Goal: Task Accomplishment & Management: Manage account settings

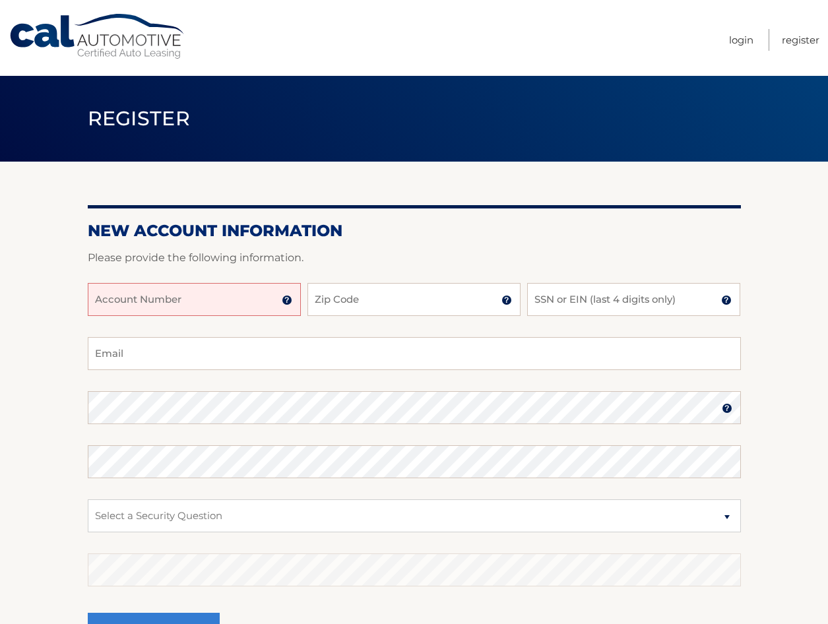
click at [185, 300] on input "Account Number" at bounding box center [194, 299] width 213 height 33
click at [173, 313] on input "Account Number" at bounding box center [194, 299] width 213 height 33
type input "44455531256"
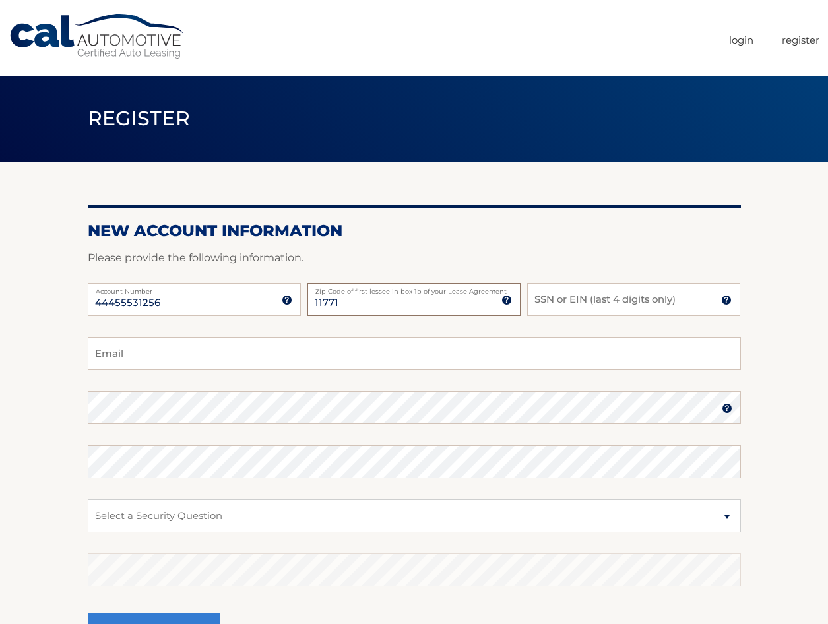
type input "11771"
type input "8764"
type input "[EMAIL_ADDRESS][DOMAIN_NAME]"
drag, startPoint x: 80, startPoint y: 377, endPoint x: 96, endPoint y: 431, distance: 55.9
click at [96, 431] on fieldset "pcriscuola@fastmail.com Email Password Password should be a minimum of 6 charac…" at bounding box center [414, 507] width 653 height 340
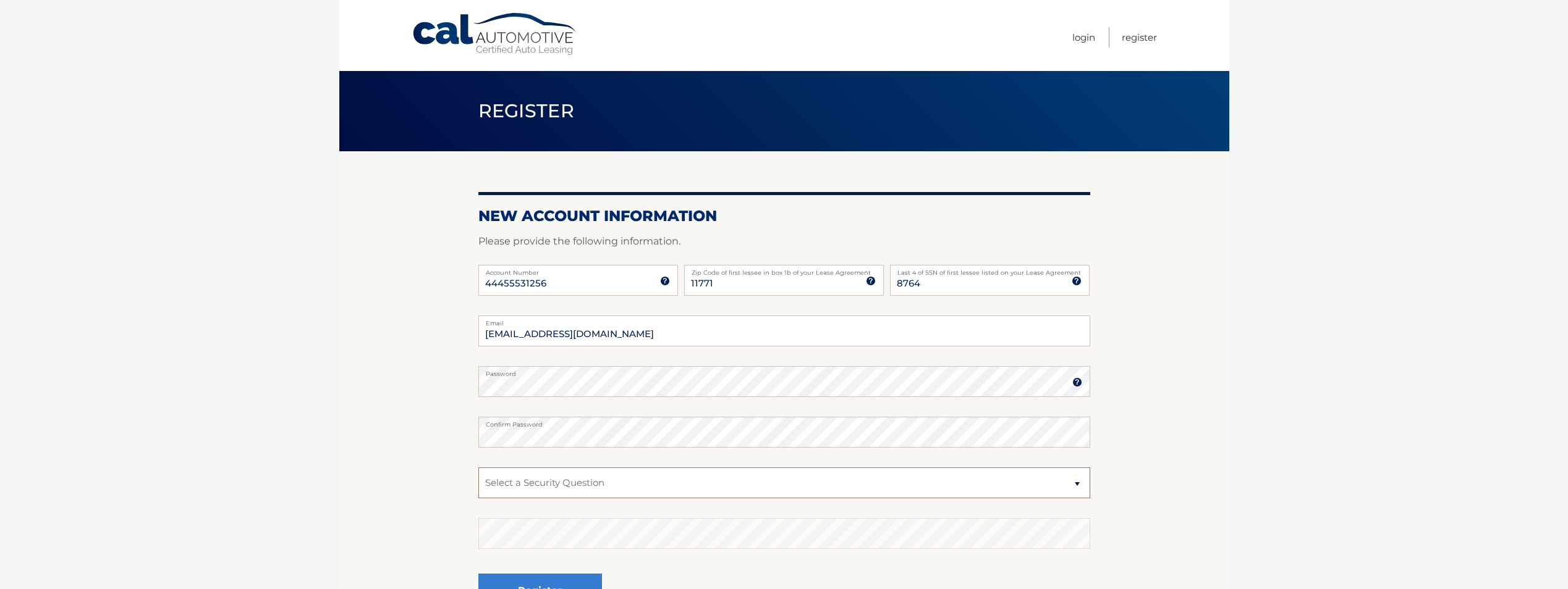
click at [610, 478] on select "Select a Security Question What was the name of your elementary school? What is…" at bounding box center [784, 482] width 612 height 31
click at [479, 467] on select "Select a Security Question What was the name of your elementary school? What is…" at bounding box center [784, 482] width 612 height 31
click at [602, 483] on select "Select a Security Question What was the name of your elementary school? What is…" at bounding box center [784, 482] width 612 height 31
select select "1"
click at [479, 467] on select "Select a Security Question What was the name of your elementary school? What is…" at bounding box center [784, 482] width 612 height 31
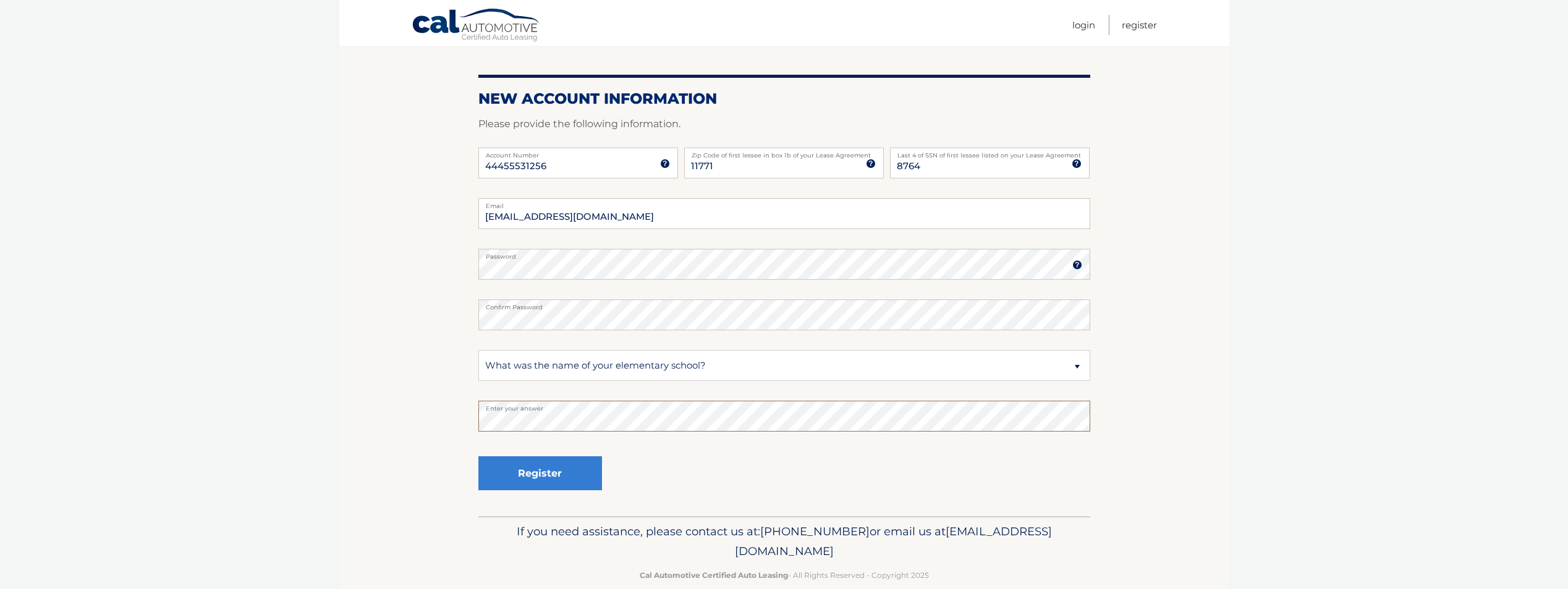
scroll to position [121, 0]
click at [550, 470] on button "Register" at bounding box center [540, 470] width 124 height 34
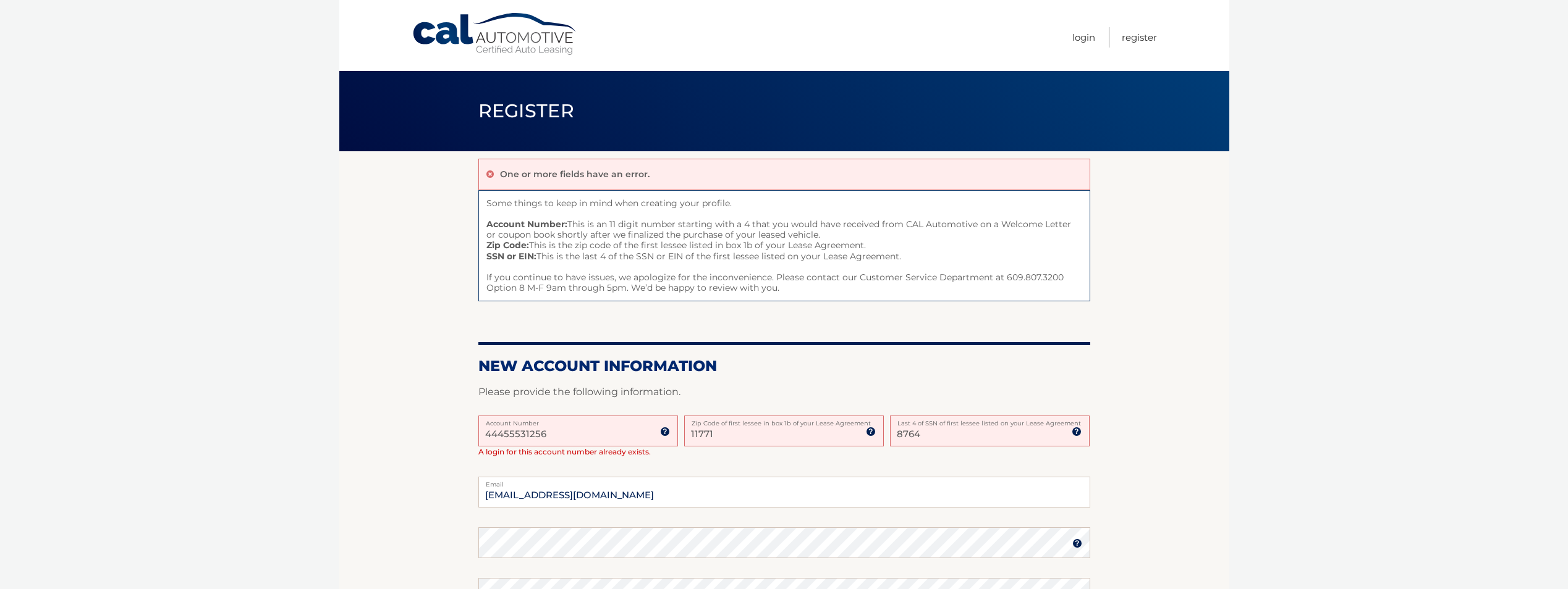
click at [564, 430] on input "44455531256" at bounding box center [578, 431] width 200 height 31
click at [1098, 29] on ul "Login Register" at bounding box center [1115, 36] width 84 height 71
click at [1080, 38] on link "Login" at bounding box center [1084, 37] width 22 height 21
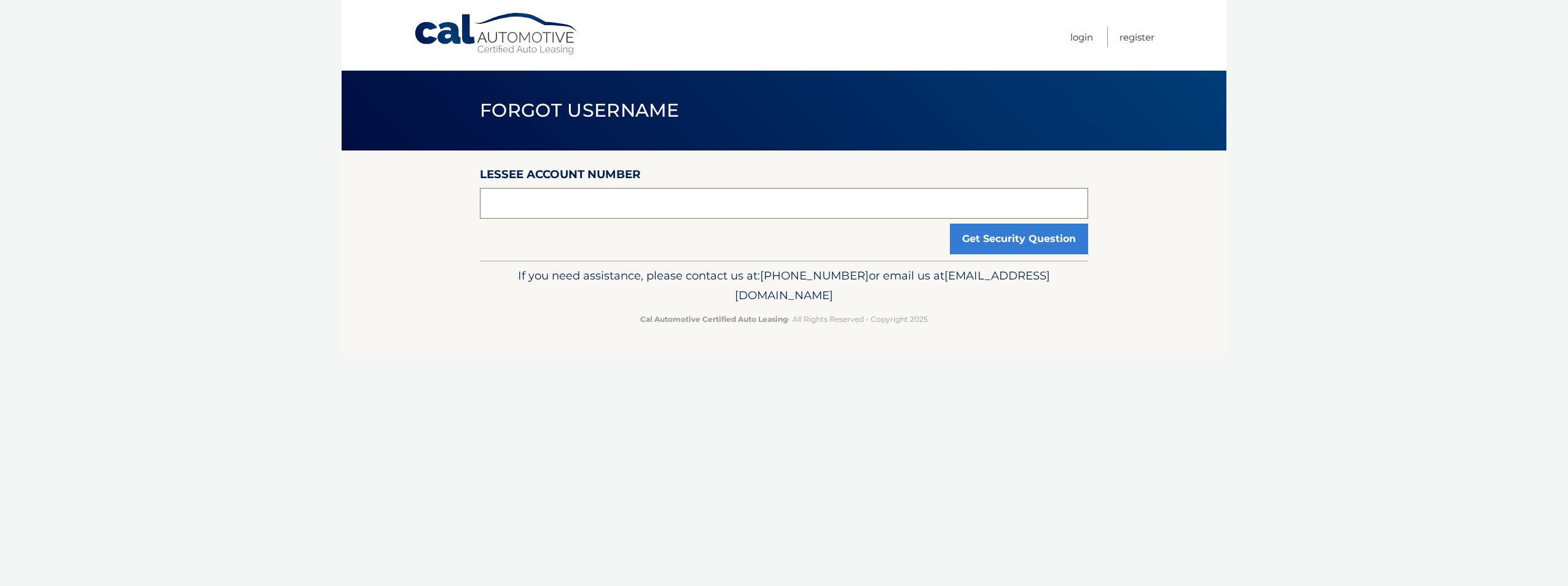
click at [656, 193] on input "text" at bounding box center [783, 203] width 608 height 31
paste input "T?O3r#D*unuSpe&ho996"
type input "T?O3r#D*unuSpe&ho996"
drag, startPoint x: 635, startPoint y: 205, endPoint x: 213, endPoint y: 209, distance: 422.0
click at [213, 209] on body "Cal Automotive Menu Login Register Forgot Username" at bounding box center [784, 293] width 1568 height 586
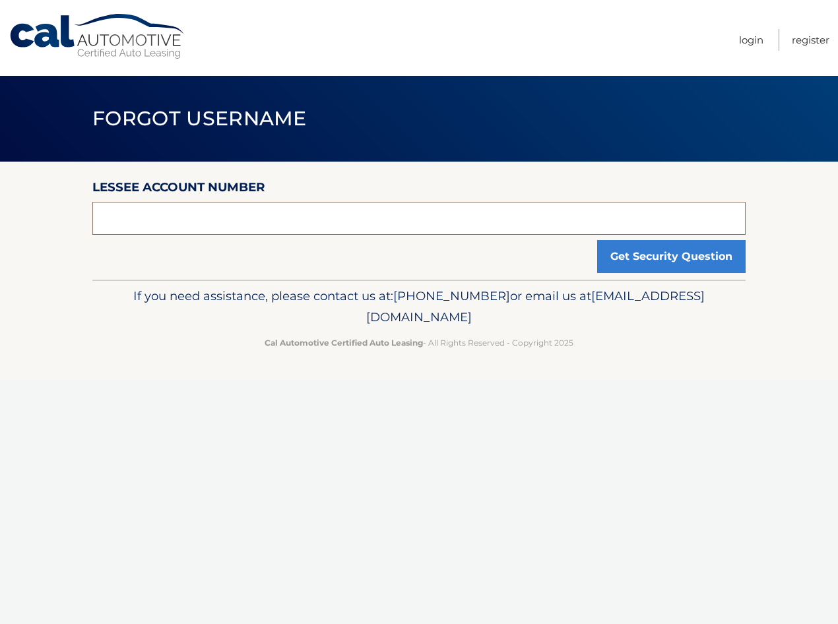
click at [188, 219] on input "text" at bounding box center [418, 218] width 653 height 33
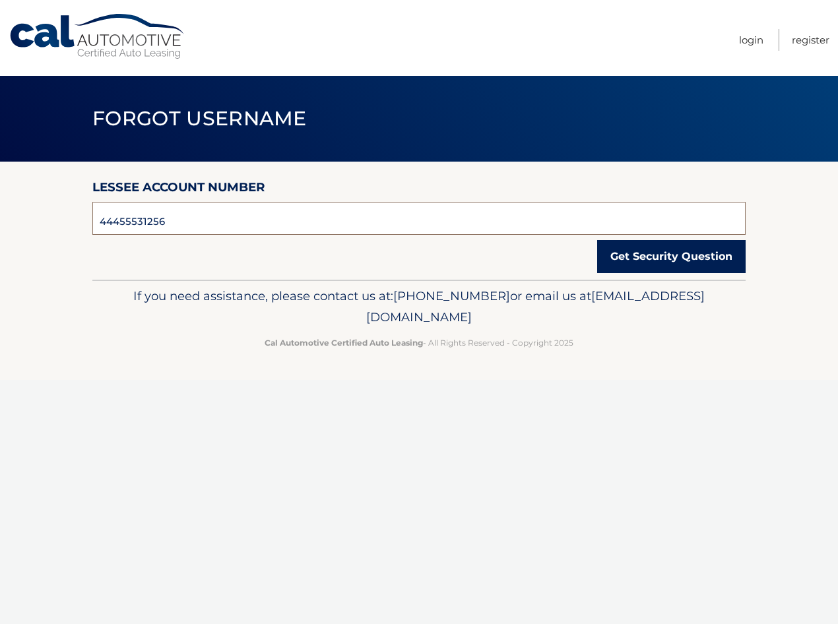
type input "44455531256"
click at [728, 256] on button "Get Security Question" at bounding box center [671, 256] width 148 height 33
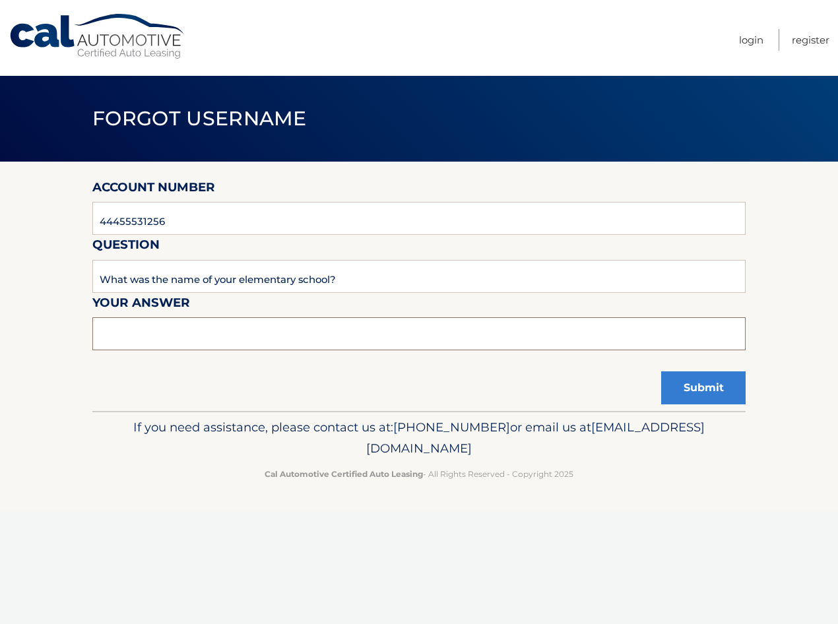
click at [300, 330] on input "text" at bounding box center [418, 333] width 653 height 33
type input "Roosevelt"
click at [661, 371] on button "Submit" at bounding box center [703, 387] width 84 height 33
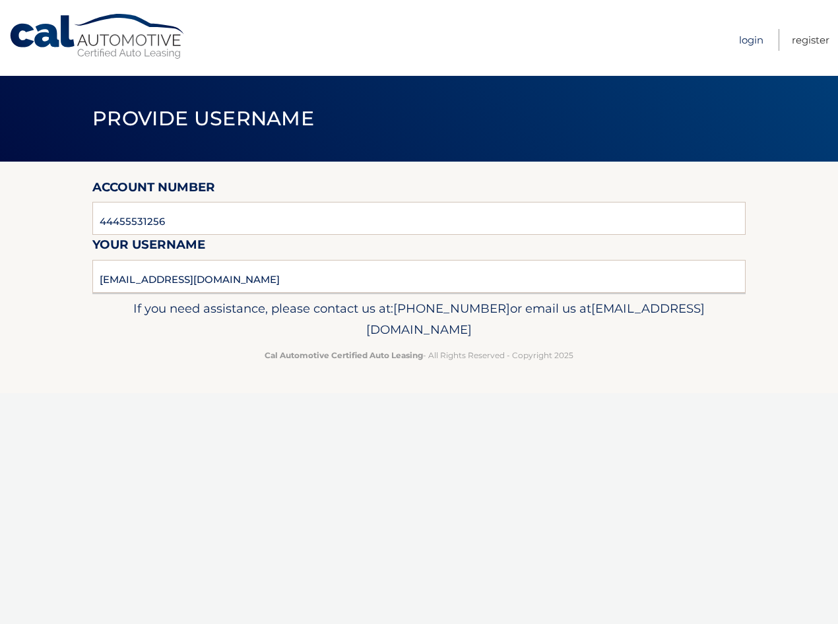
click at [747, 47] on link "Login" at bounding box center [751, 40] width 24 height 22
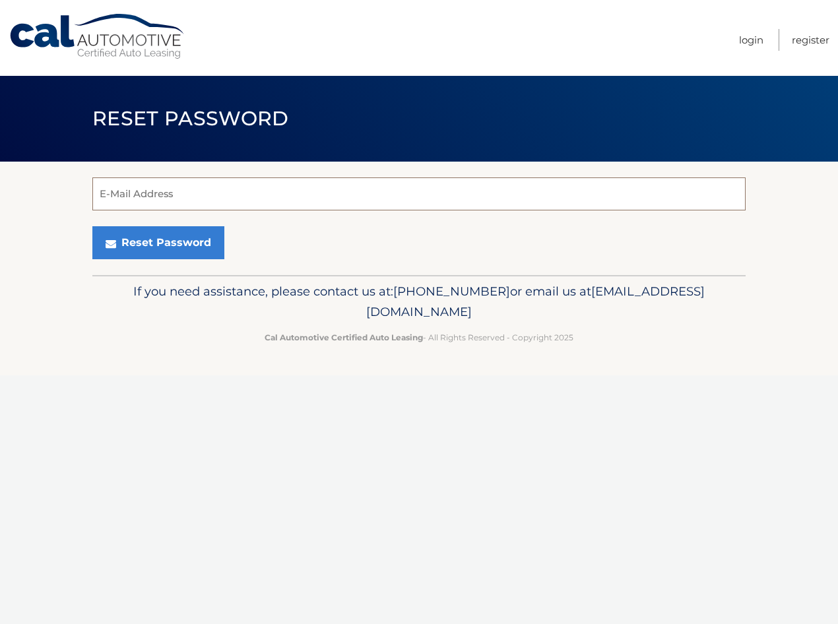
click at [200, 196] on input "E-Mail Address" at bounding box center [418, 193] width 653 height 33
type input "carrotdance1@aol.com"
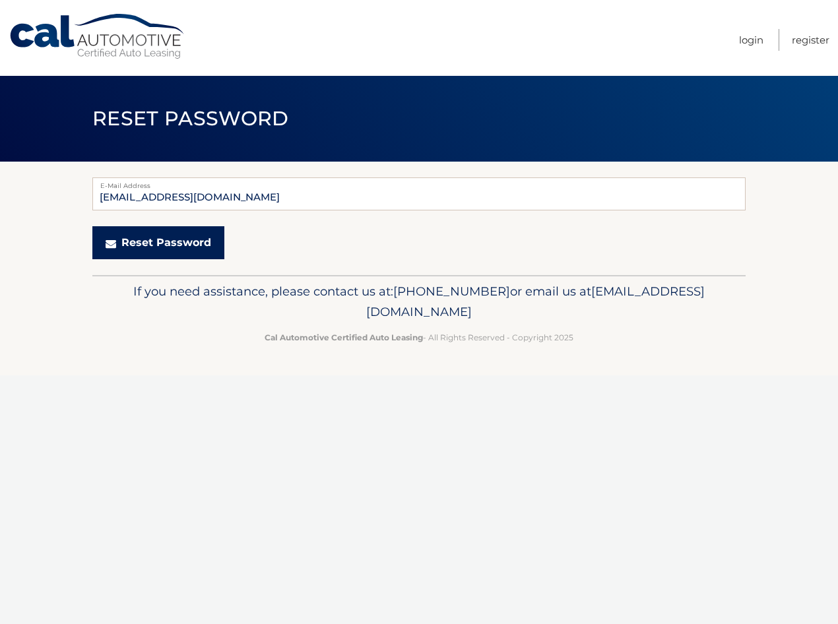
click at [157, 244] on button "Reset Password" at bounding box center [158, 242] width 132 height 33
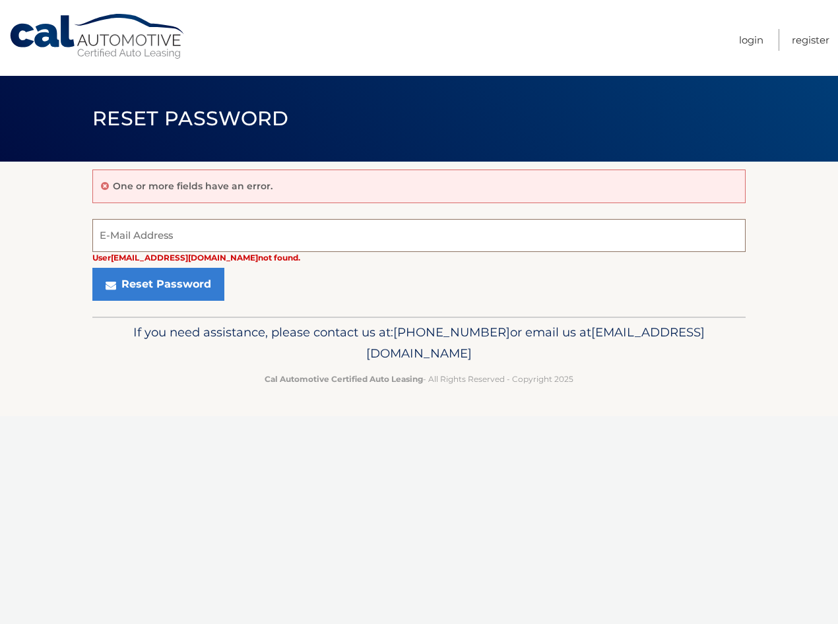
click at [254, 220] on input "E-Mail Address" at bounding box center [418, 235] width 653 height 33
type input "pcriscuola@fastmail.com"
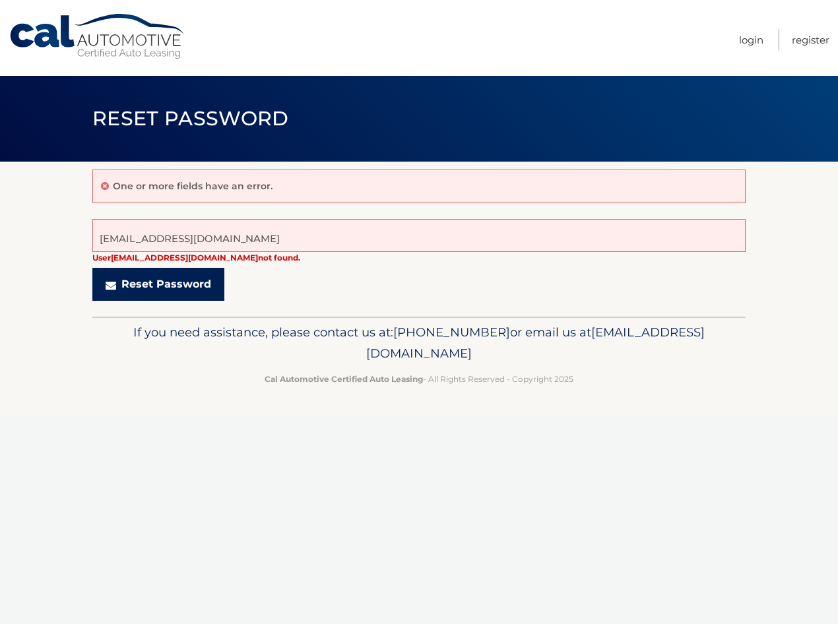
click at [158, 290] on button "Reset Password" at bounding box center [158, 284] width 132 height 33
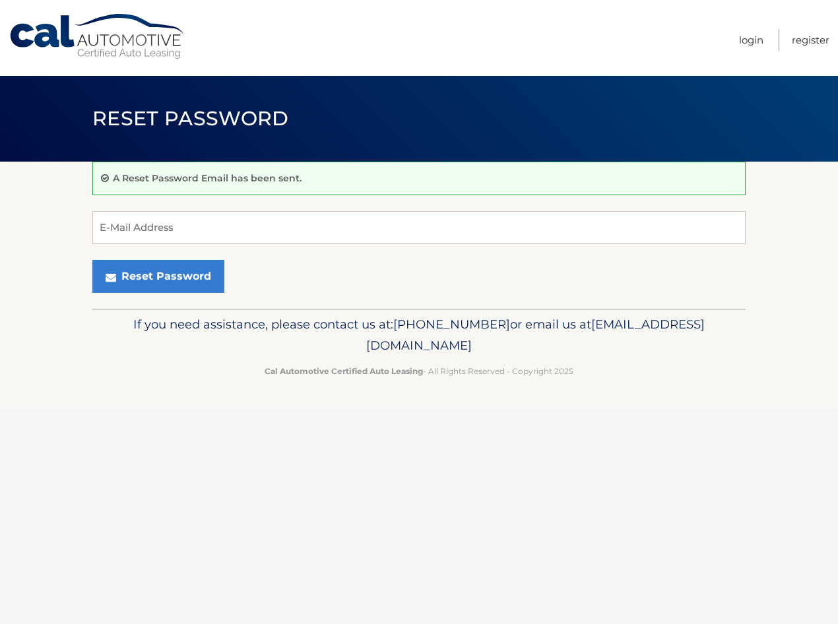
click at [56, 404] on footer "If you need assistance, please contact us at: [PHONE_NUMBER] or email us at [EM…" at bounding box center [419, 359] width 838 height 100
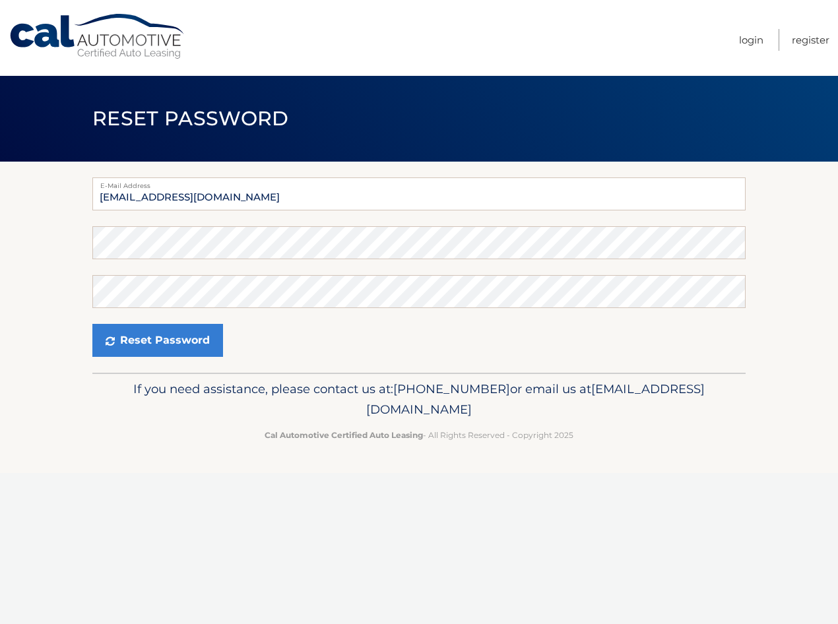
click at [172, 262] on form "E-Mail Address pcriscuola@fastmail.com Password Confirm Password Reset Password" at bounding box center [418, 266] width 653 height 179
click at [190, 334] on button "Reset Password" at bounding box center [157, 340] width 131 height 33
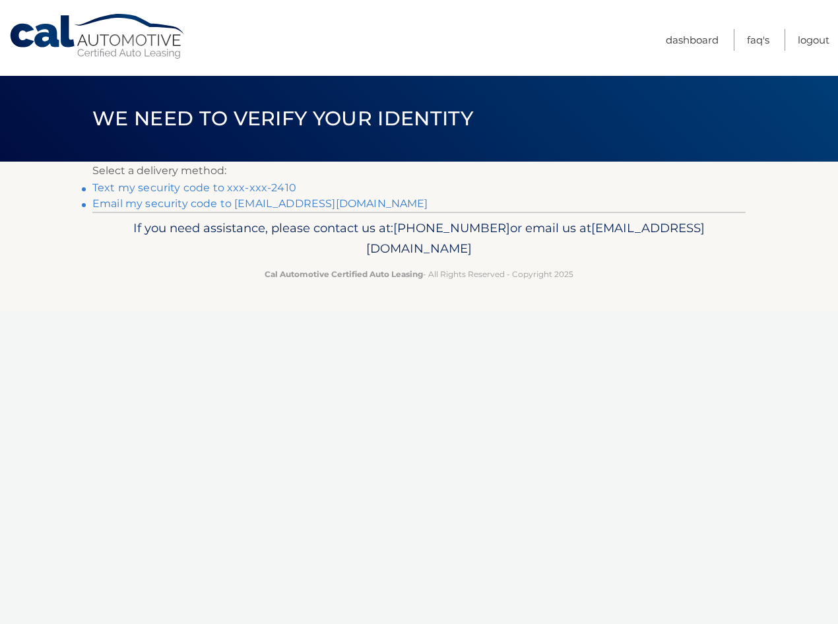
click at [263, 187] on link "Text my security code to xxx-xxx-2410" at bounding box center [194, 187] width 204 height 13
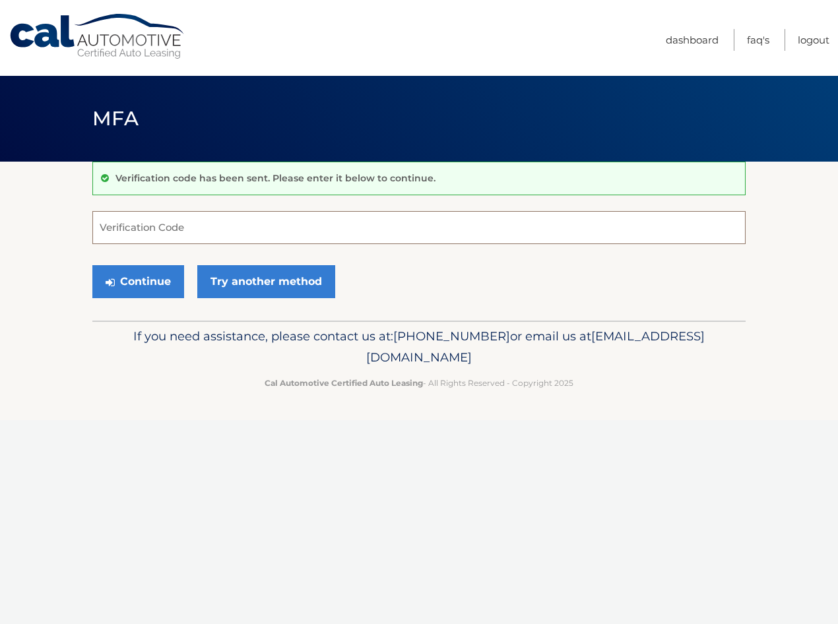
click at [519, 234] on input "Verification Code" at bounding box center [418, 227] width 653 height 33
type input "794102"
click at [92, 265] on button "Continue" at bounding box center [138, 281] width 92 height 33
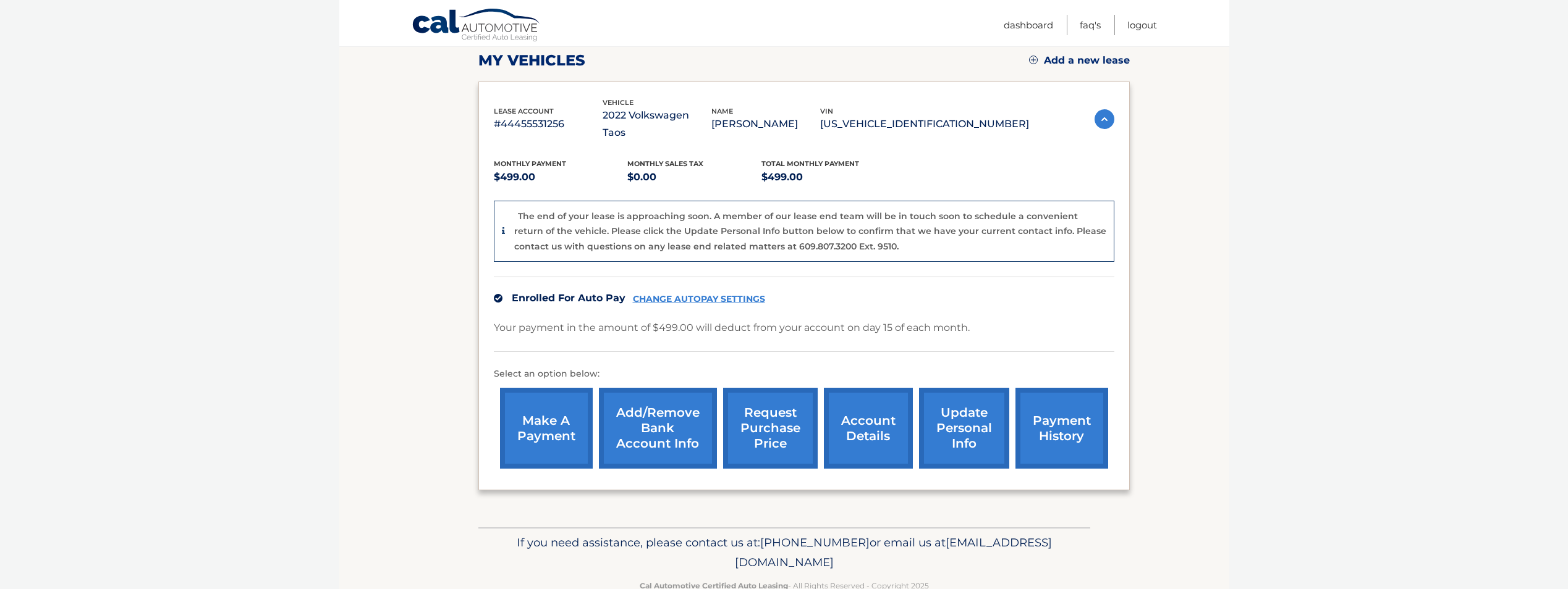
scroll to position [189, 0]
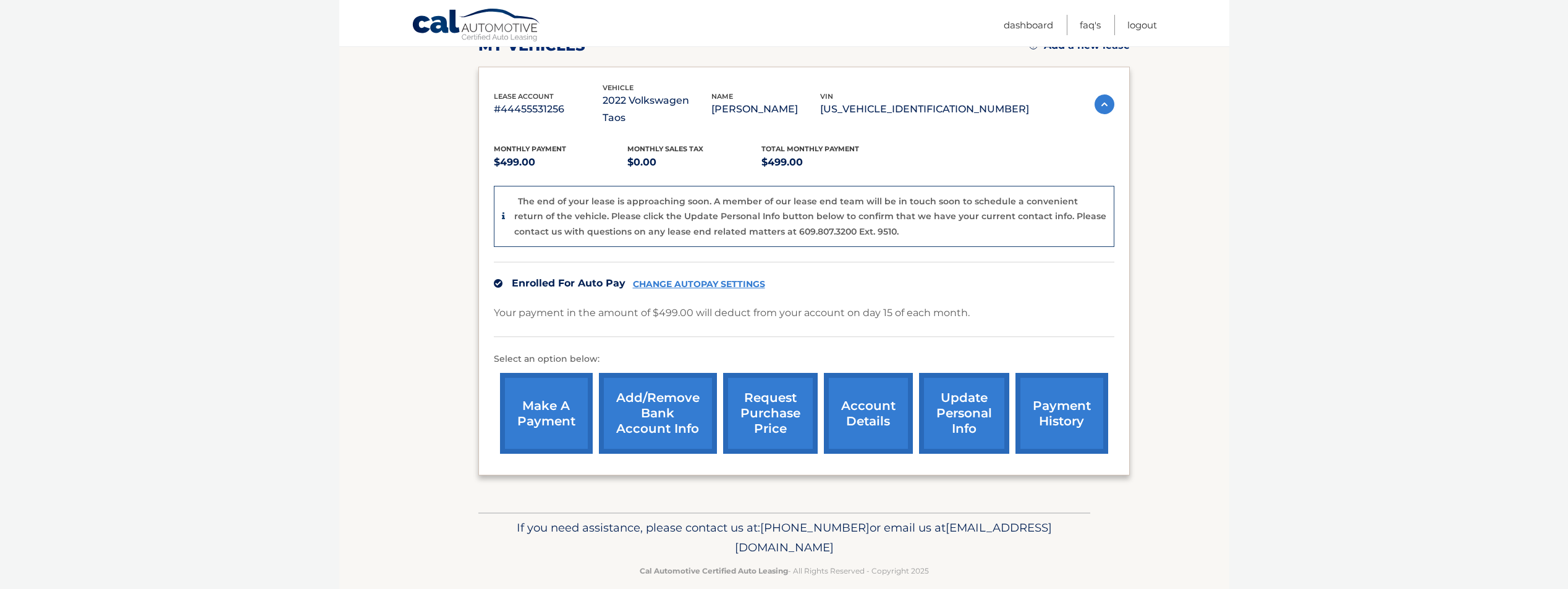
click at [784, 400] on link "request purchase price" at bounding box center [770, 413] width 95 height 81
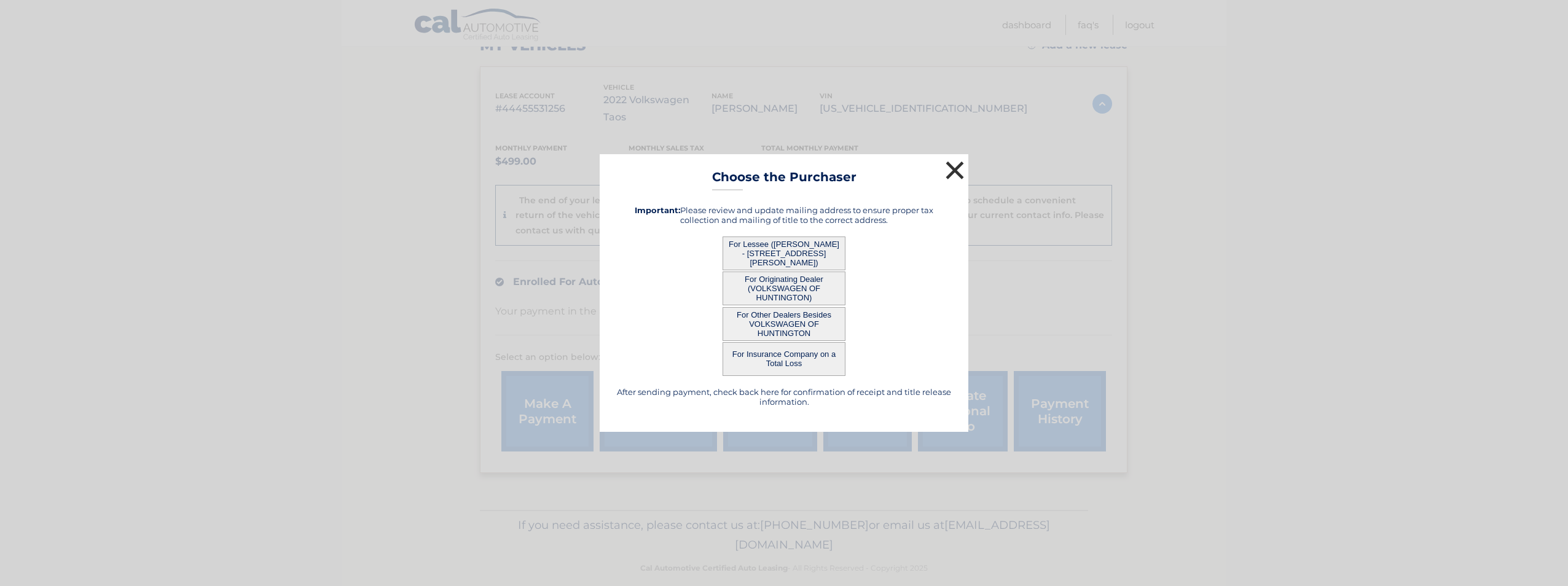
click at [779, 169] on button "×" at bounding box center [954, 170] width 24 height 24
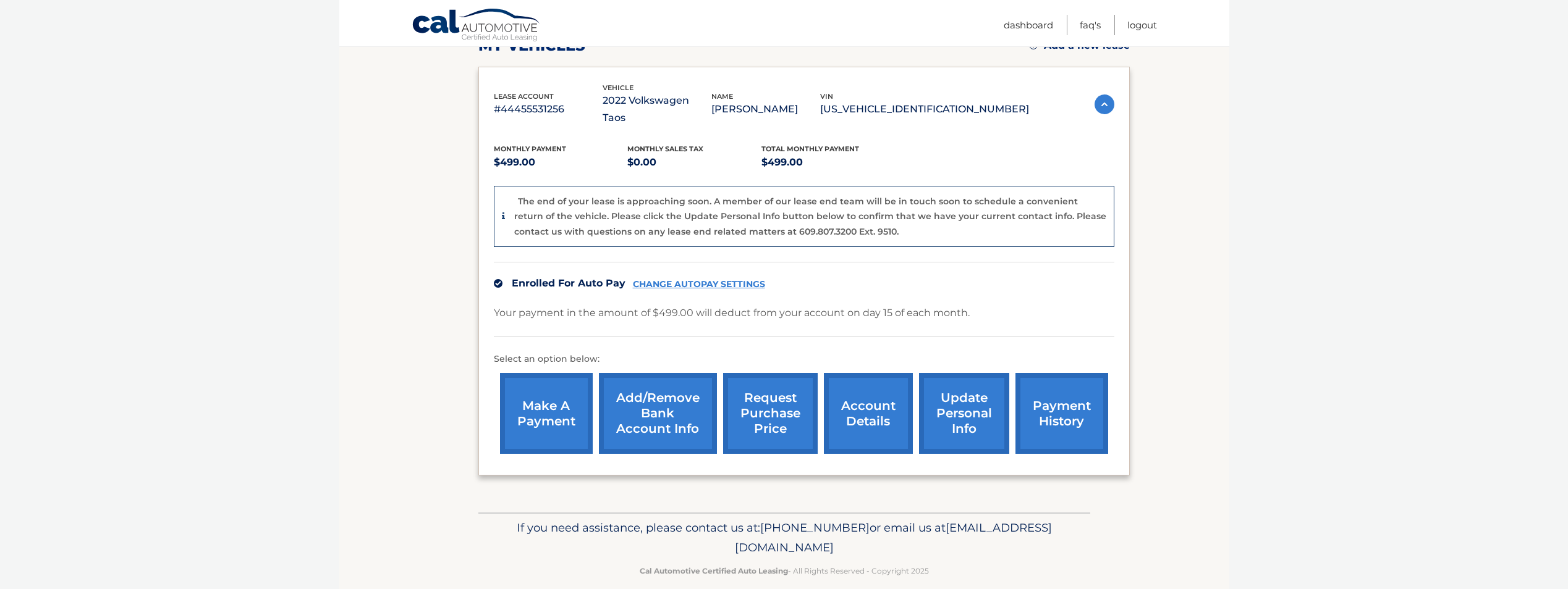
click at [784, 399] on link "account details" at bounding box center [867, 413] width 89 height 81
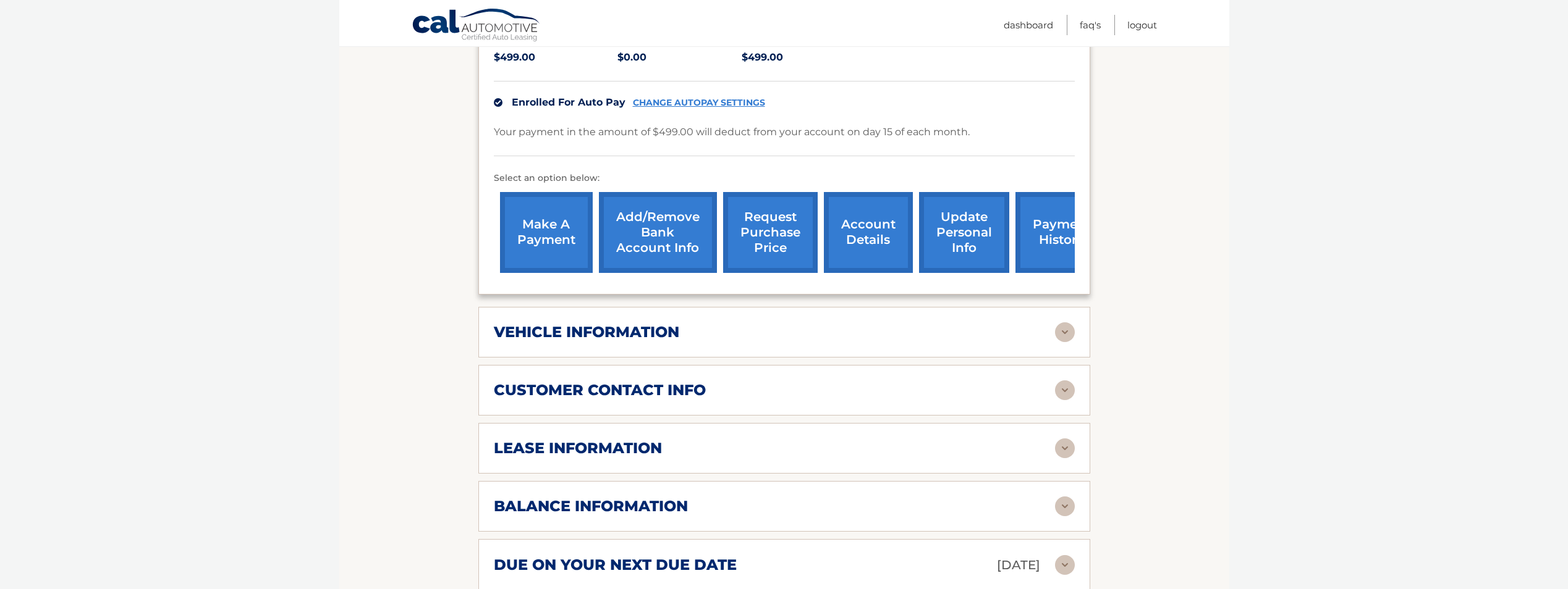
scroll to position [377, 0]
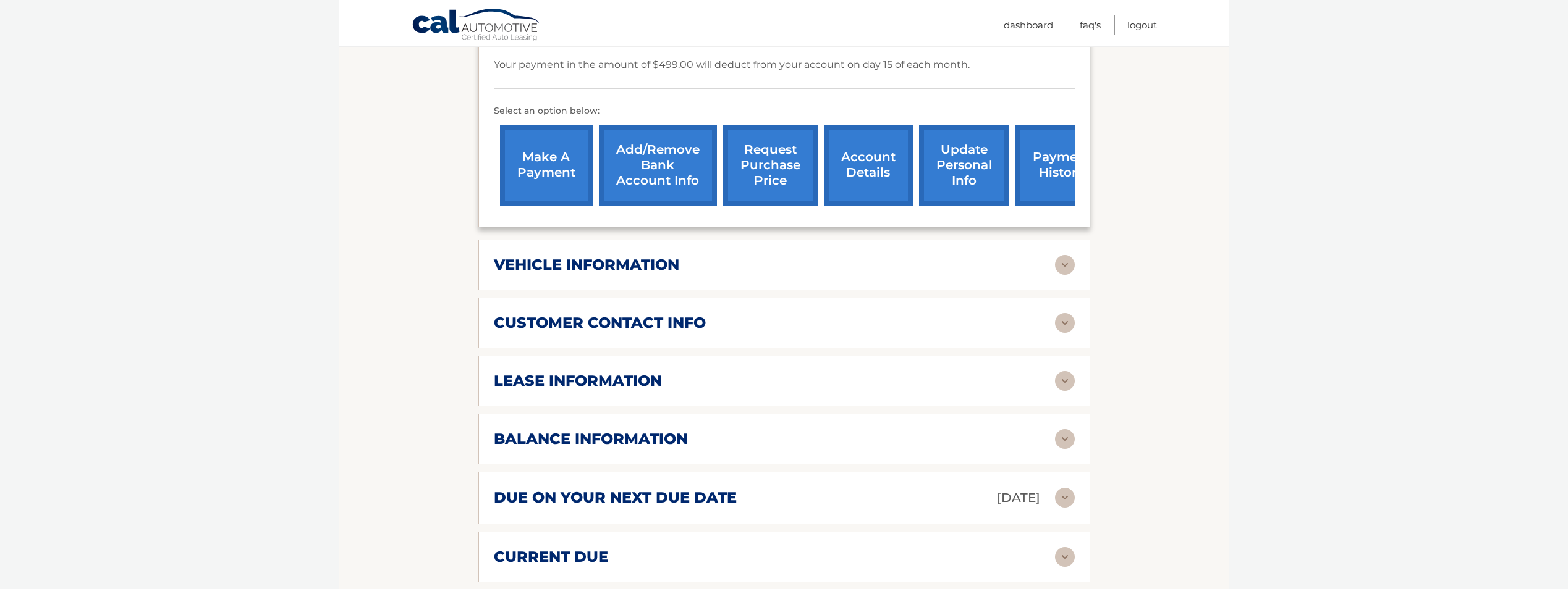
click at [782, 256] on div "vehicle information" at bounding box center [774, 265] width 561 height 19
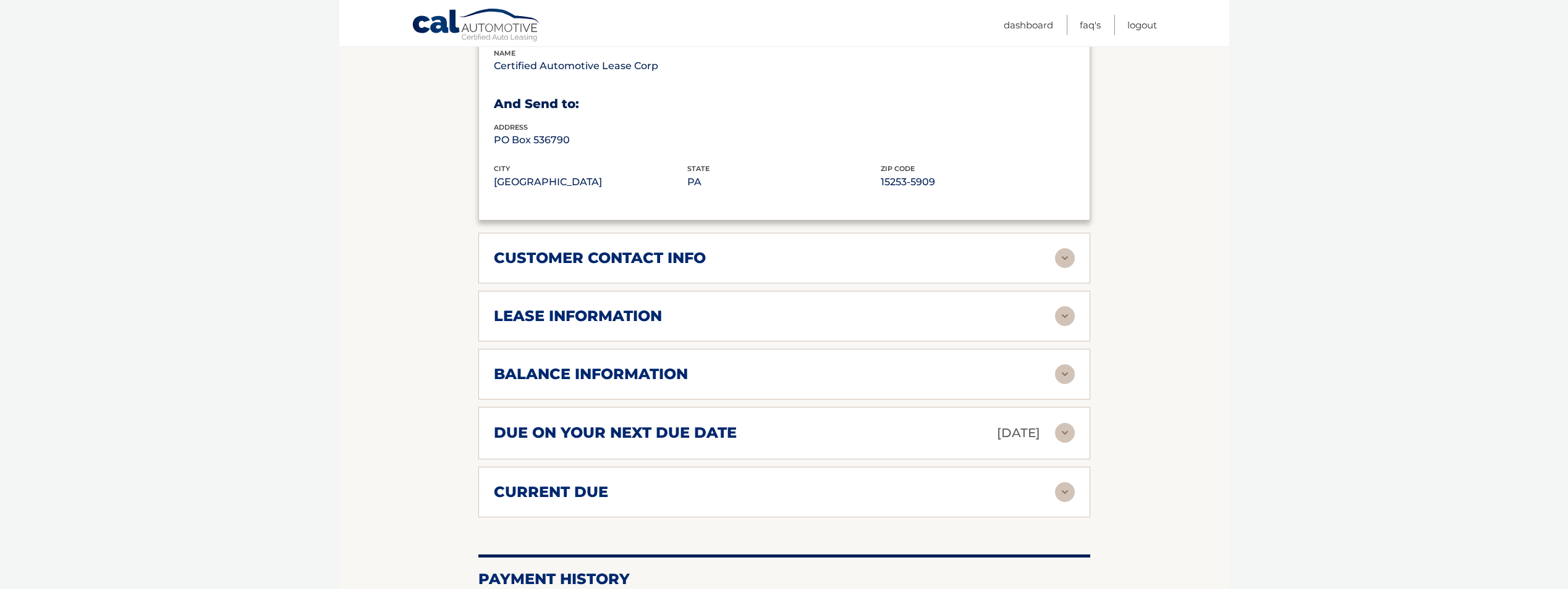
scroll to position [753, 0]
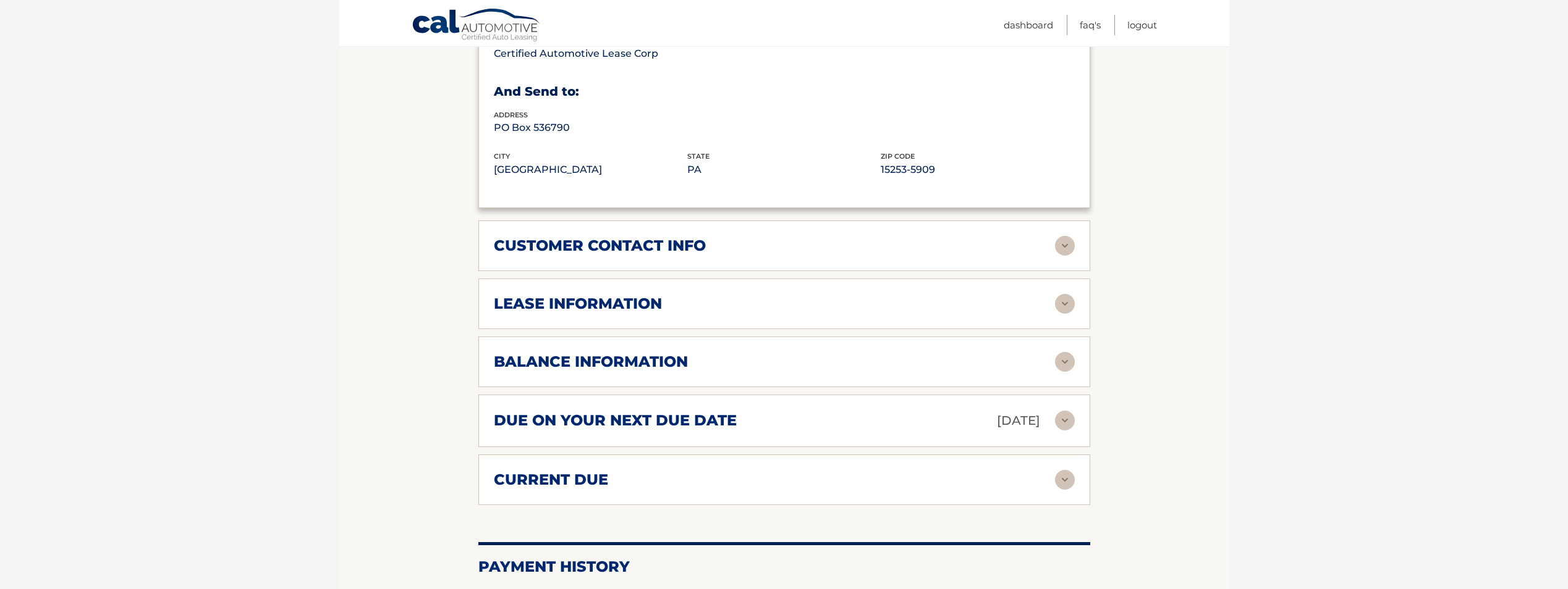
click at [820, 238] on div "customer contact info" at bounding box center [784, 245] width 581 height 20
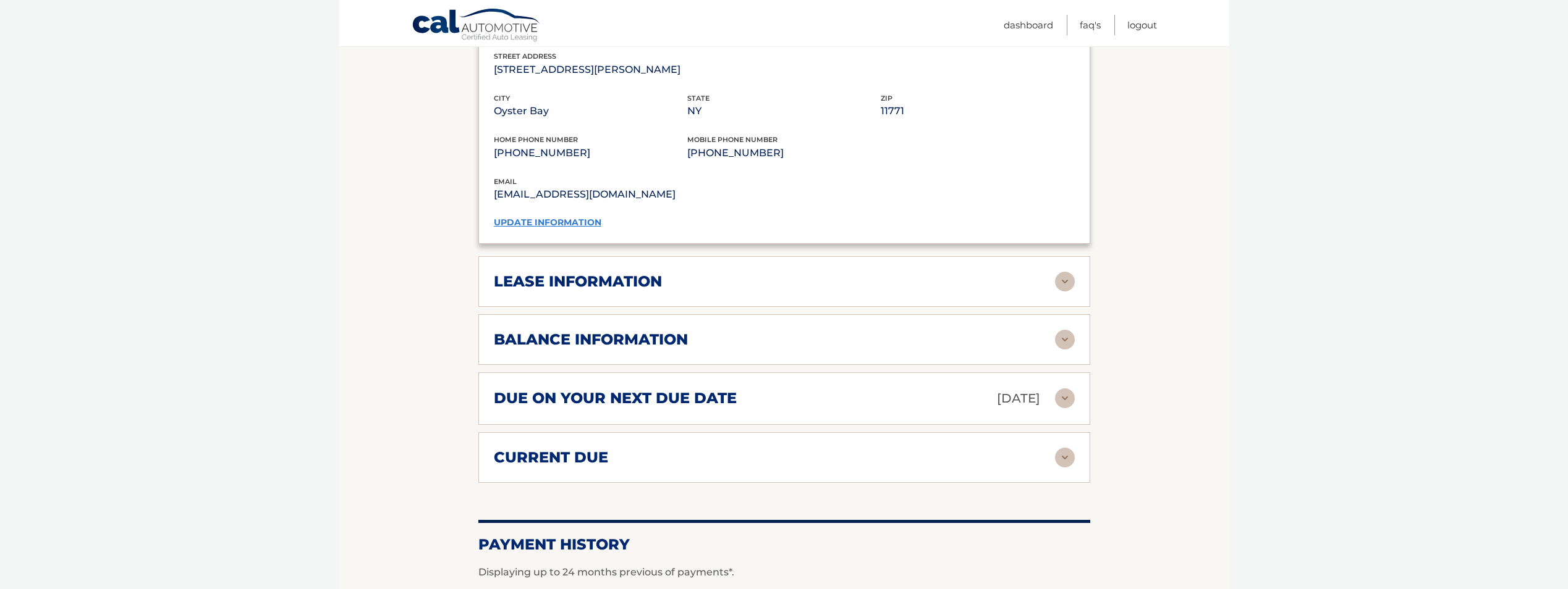
scroll to position [1030, 0]
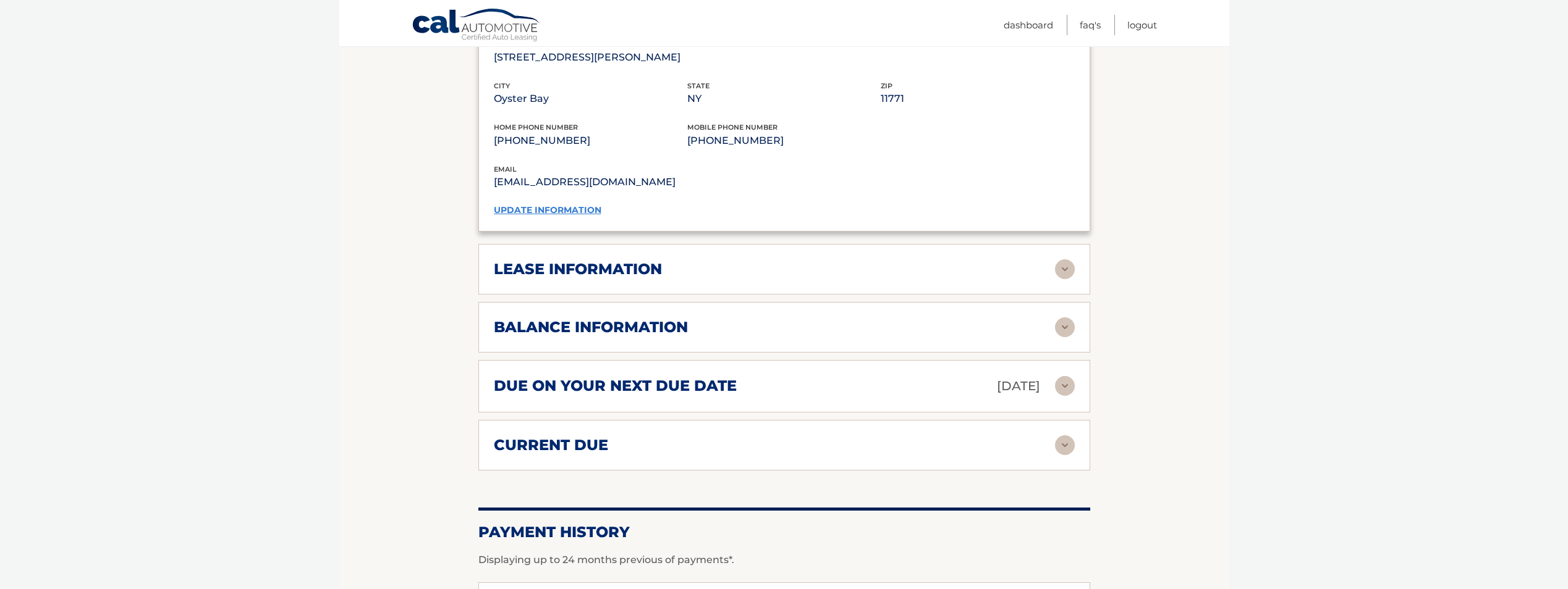
click at [918, 260] on div "lease information" at bounding box center [774, 270] width 561 height 19
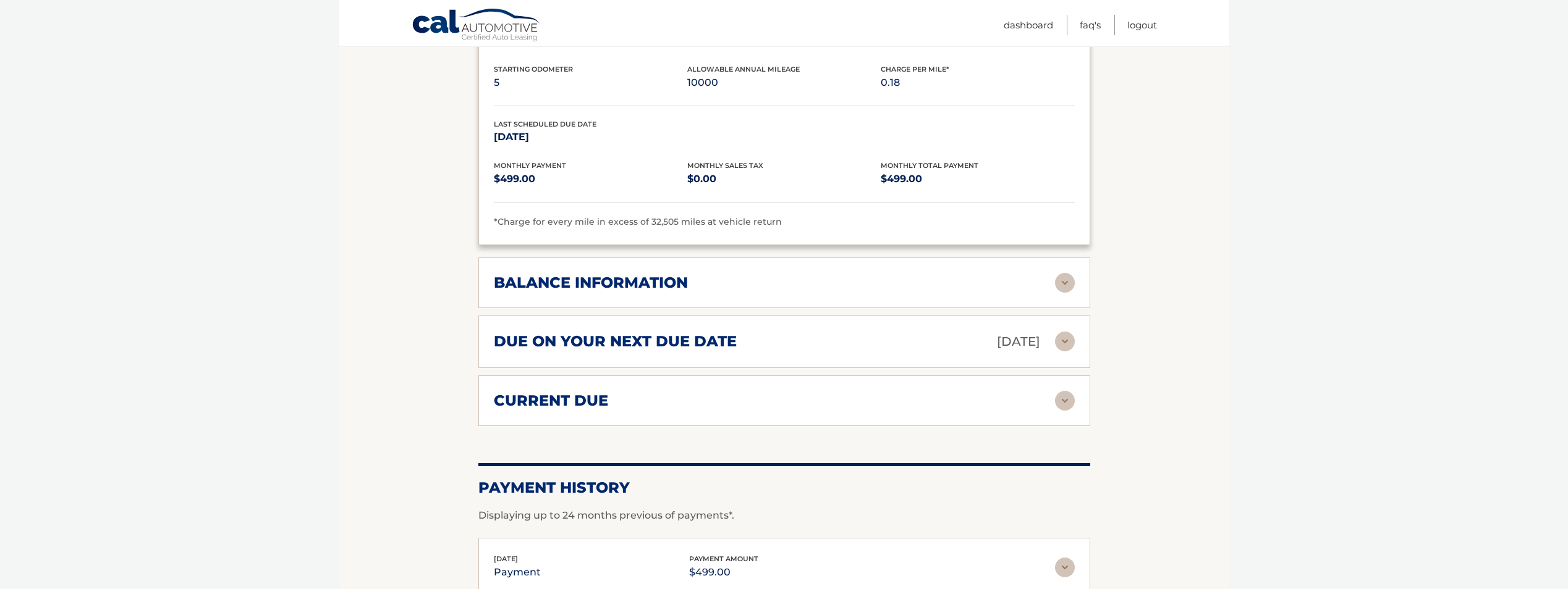
scroll to position [1362, 0]
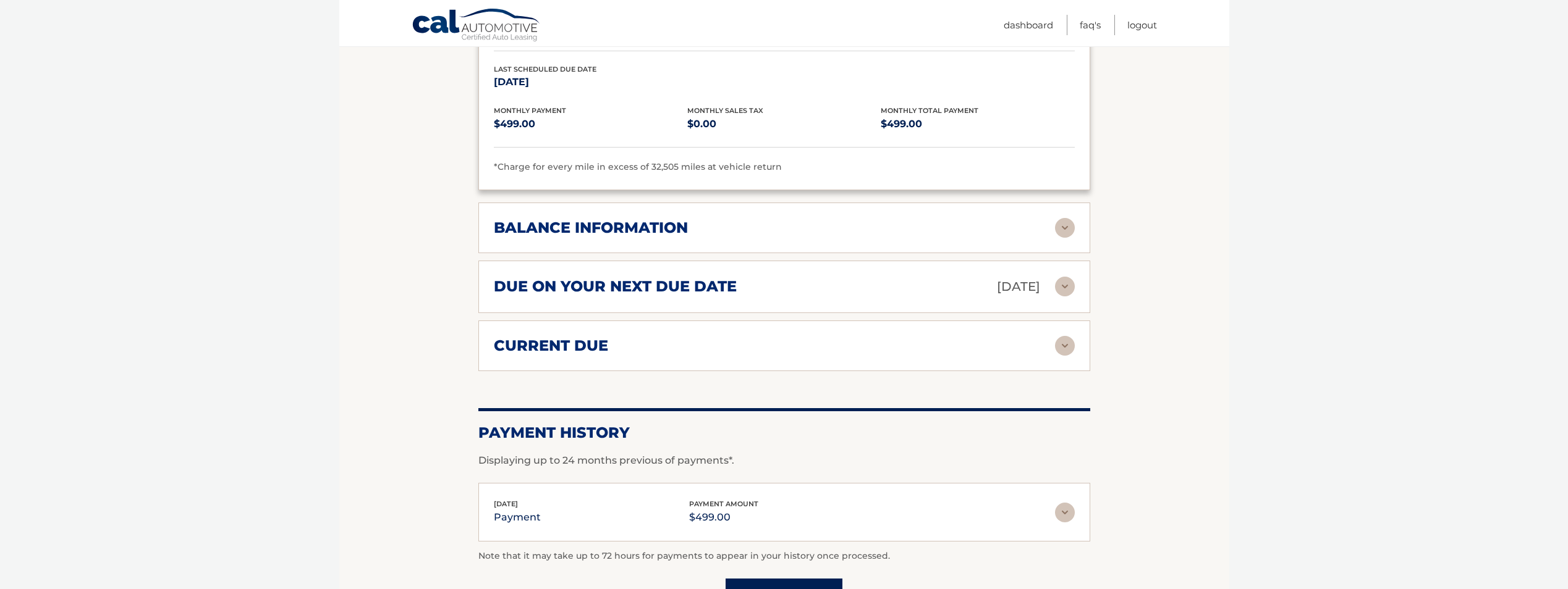
click at [724, 219] on div "balance information" at bounding box center [774, 228] width 561 height 19
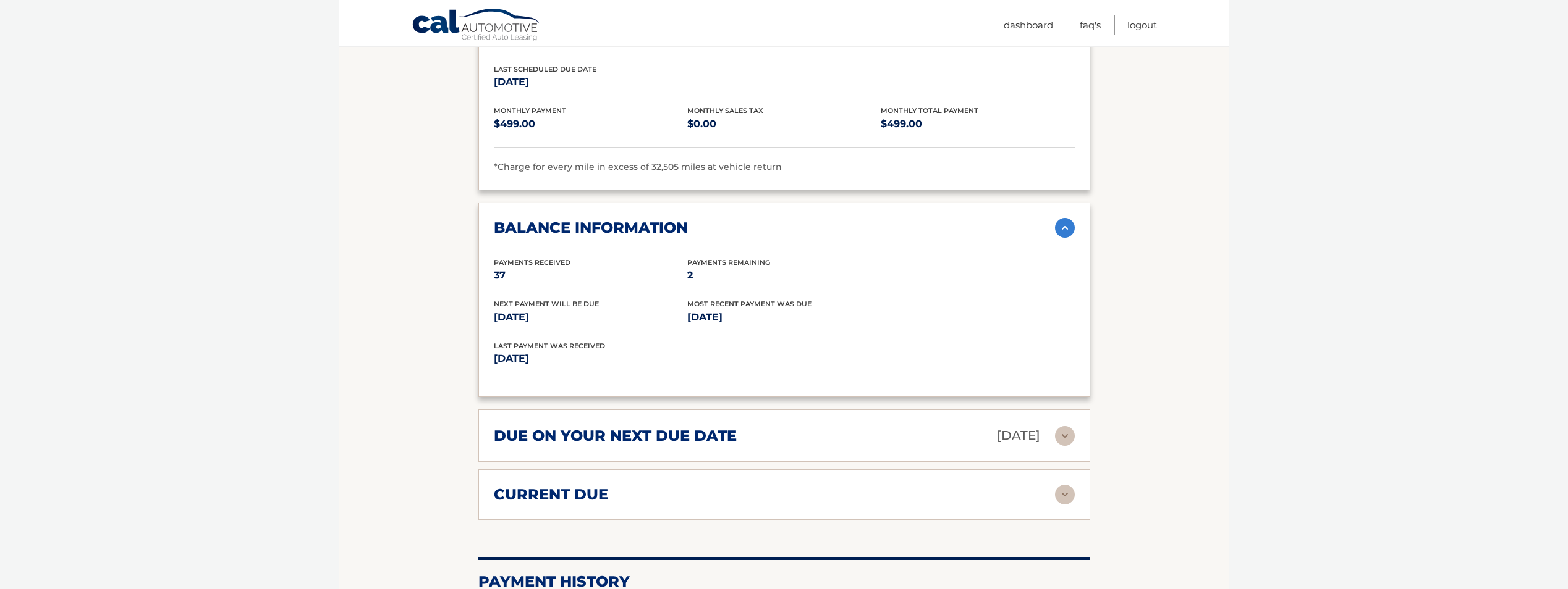
click at [751, 433] on div "due on your next due date Sep 15, 2025 Late Charges $0.00 Miscellaneous Charges…" at bounding box center [784, 435] width 612 height 52
click at [703, 427] on h2 "due on your next due date" at bounding box center [614, 436] width 243 height 19
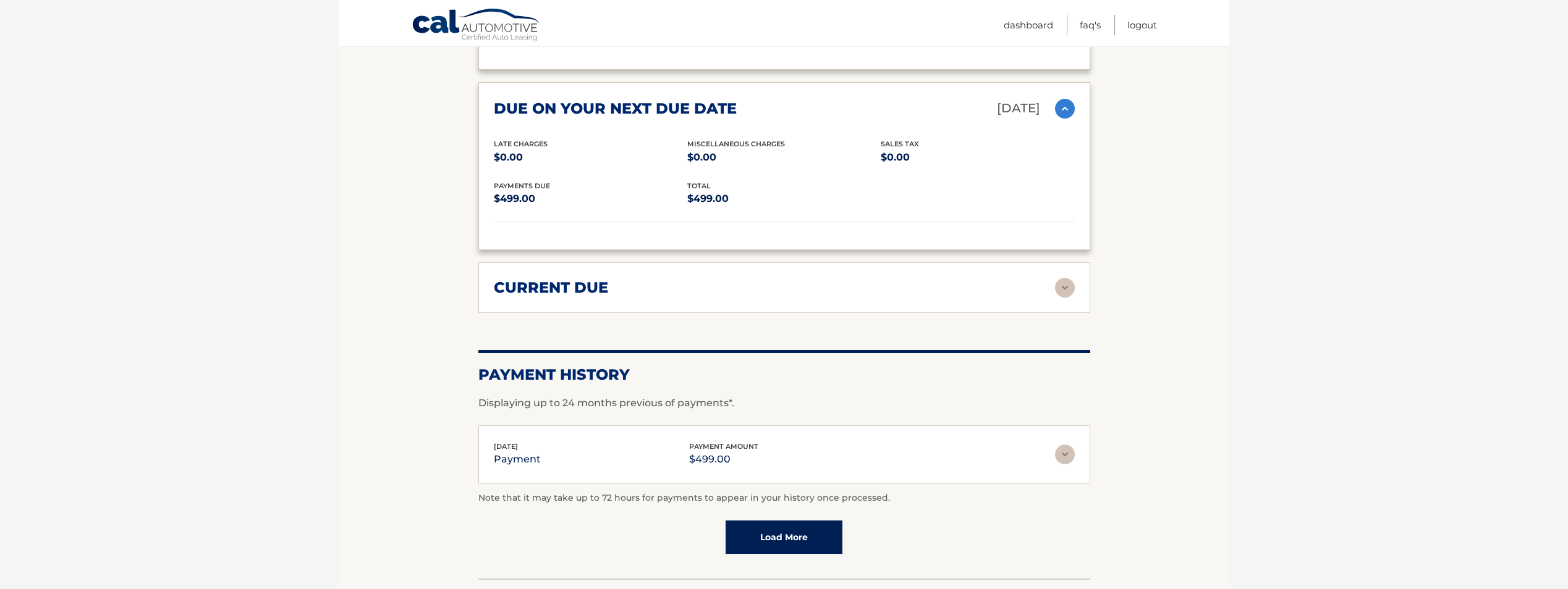
scroll to position [1730, 0]
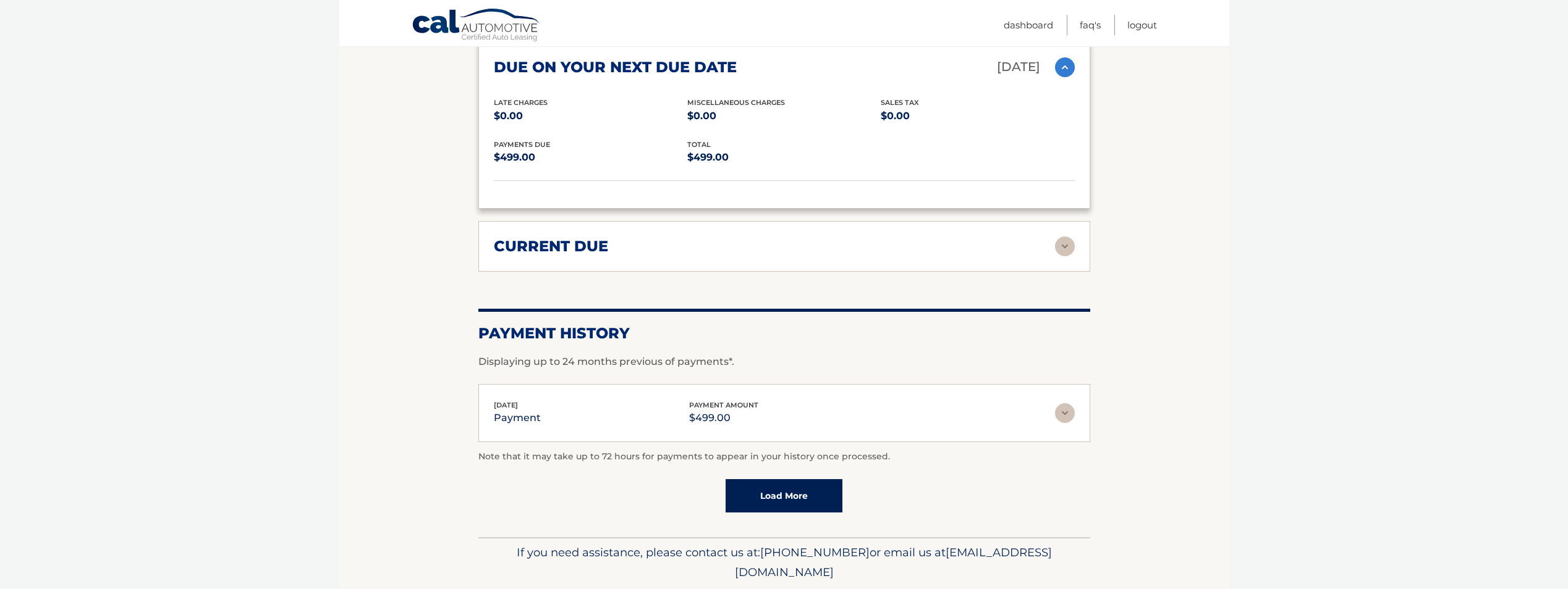
click at [787, 240] on div "current due Late Charges $0.00 Miscelleneous Charges* $0.00 Sales Tax $0.00 pay…" at bounding box center [784, 246] width 612 height 51
click at [671, 239] on div "current due" at bounding box center [784, 246] width 581 height 20
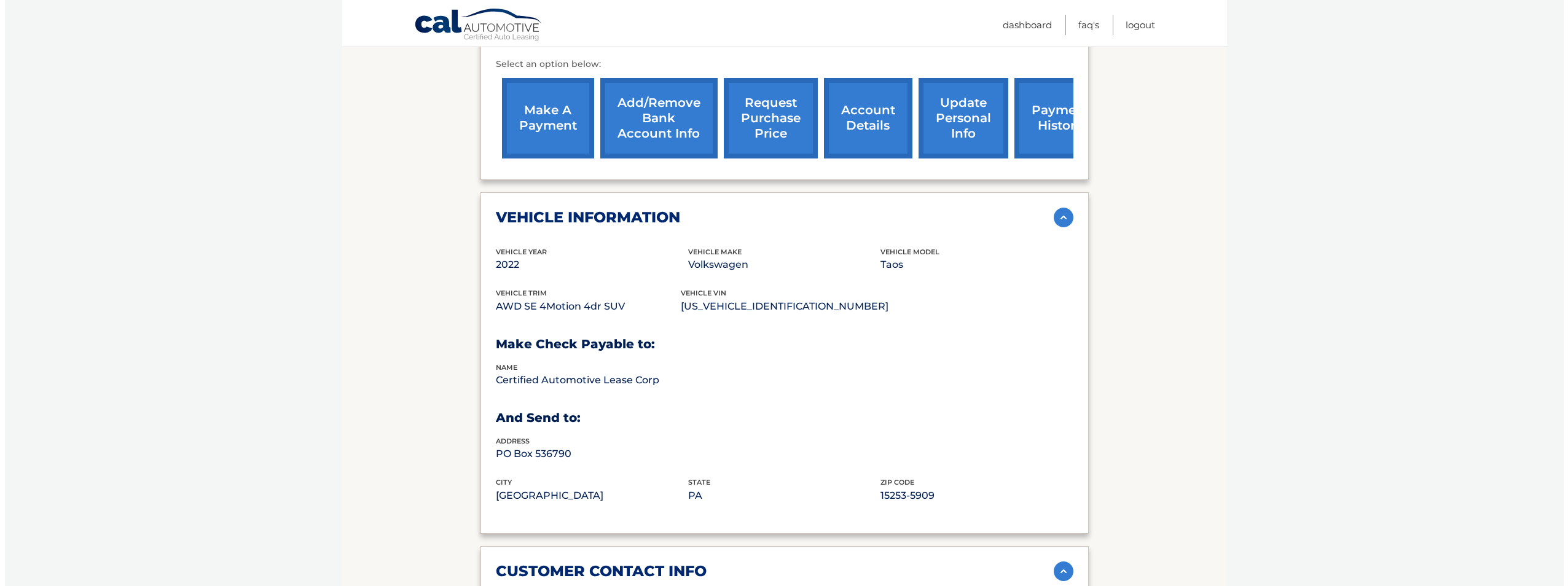
scroll to position [275, 0]
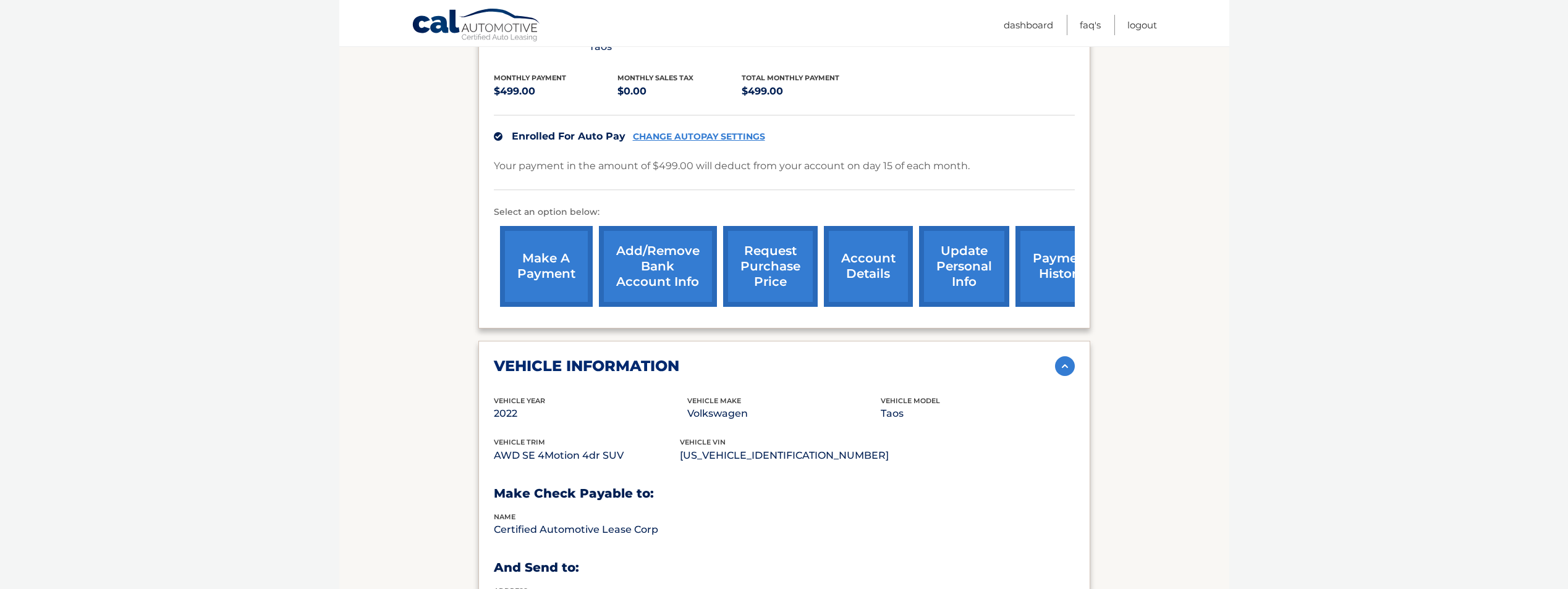
click at [1041, 270] on link "payment history" at bounding box center [1061, 266] width 93 height 81
click at [771, 258] on link "request purchase price" at bounding box center [770, 266] width 95 height 81
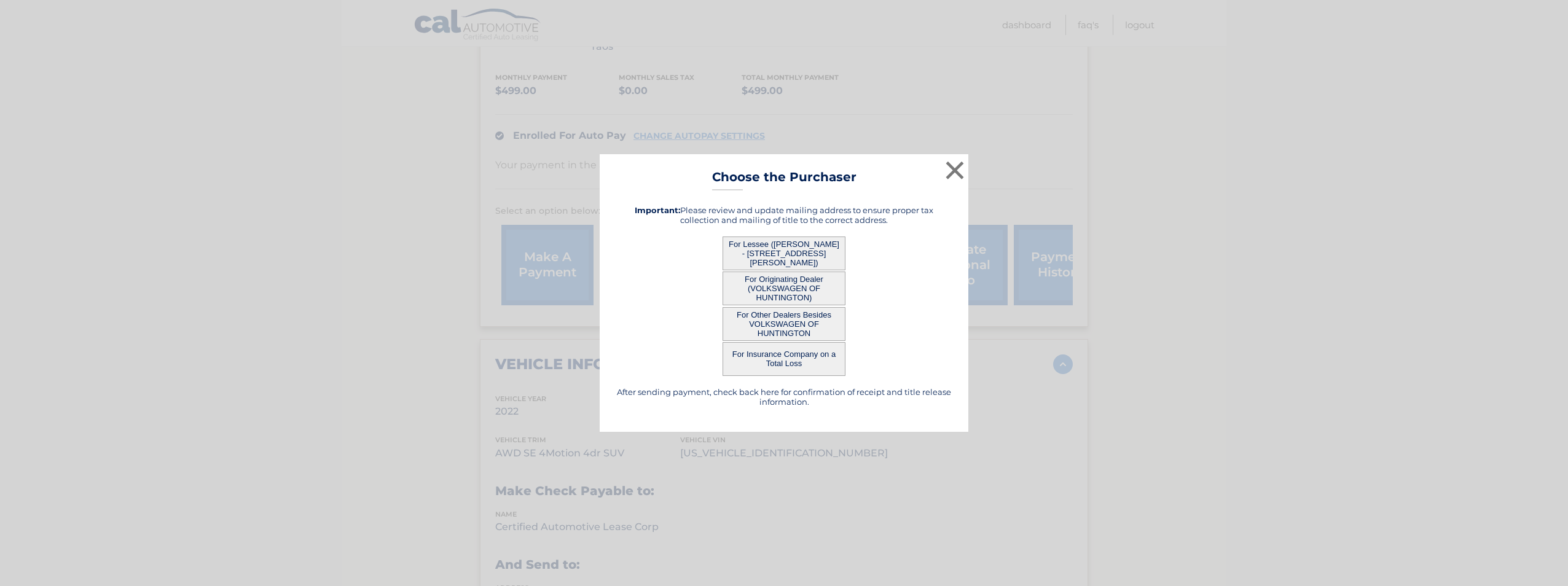
click at [809, 257] on button "For Lessee (PATRICK CRISCUOLA Jr - 104 Kellog St, , Oyster Bay, NY 11771)" at bounding box center [784, 253] width 123 height 34
click at [764, 247] on button "For Lessee (PATRICK CRISCUOLA Jr - 104 Kellog St, , Oyster Bay, NY 11771)" at bounding box center [784, 253] width 123 height 34
click at [770, 247] on button "For Lessee (PATRICK CRISCUOLA Jr - 104 Kellog St, , Oyster Bay, NY 11771)" at bounding box center [784, 253] width 123 height 34
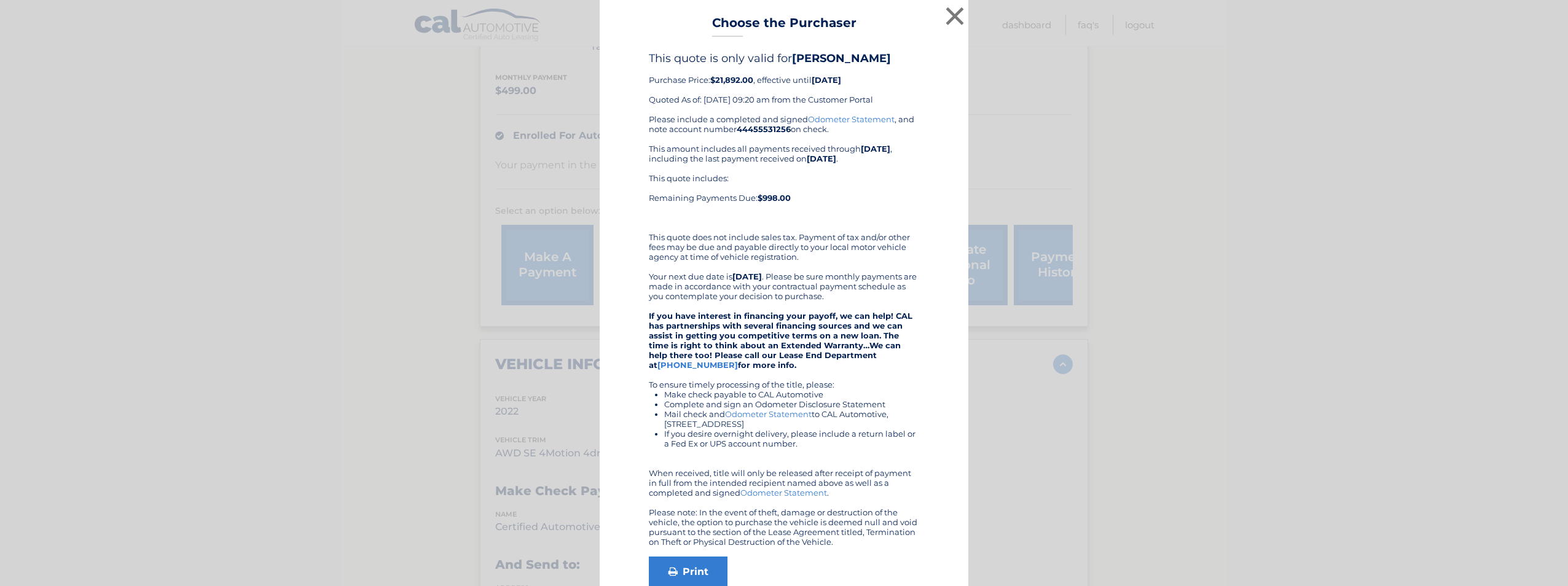
click at [770, 247] on div "Please include a completed and signed Odometer Statement , and note account num…" at bounding box center [784, 331] width 270 height 432
drag, startPoint x: 770, startPoint y: 247, endPoint x: 766, endPoint y: 237, distance: 10.8
click at [766, 237] on div "Please include a completed and signed Odometer Statement , and note account num…" at bounding box center [784, 331] width 270 height 432
click at [796, 393] on div "Please include a completed and signed Odometer Statement , and note account num…" at bounding box center [784, 331] width 270 height 432
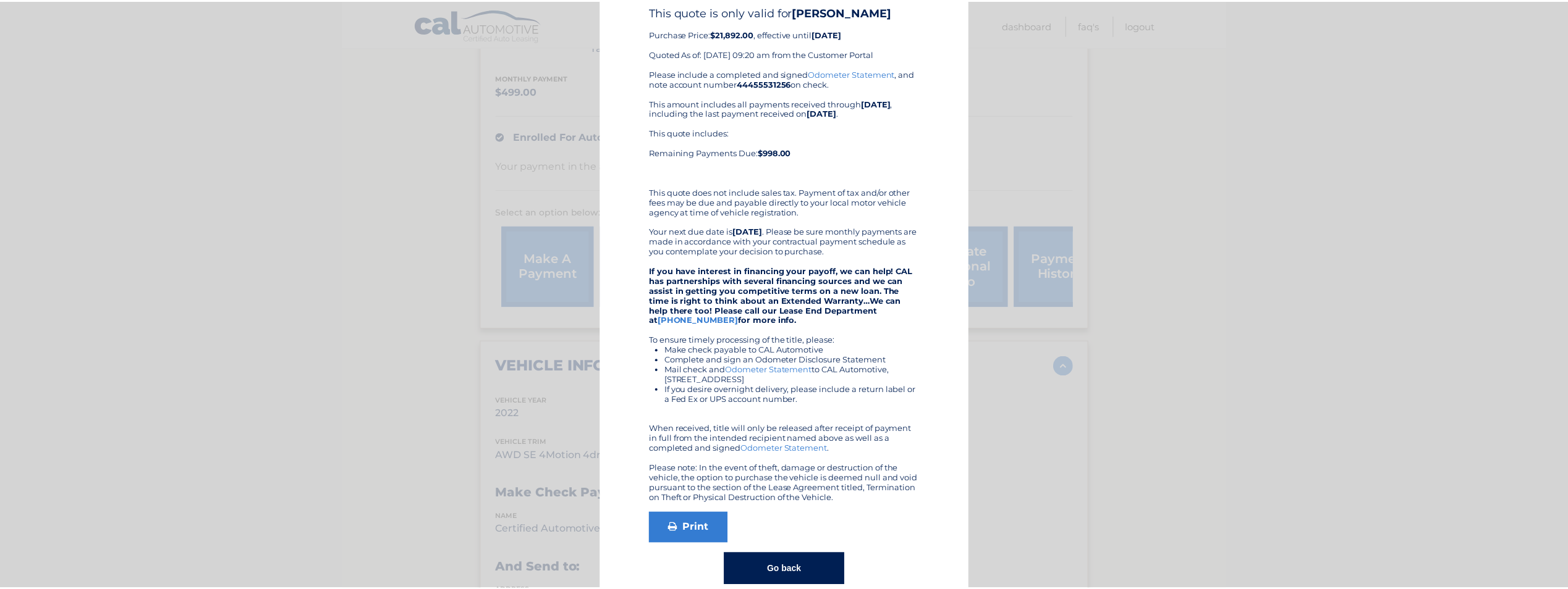
scroll to position [82, 0]
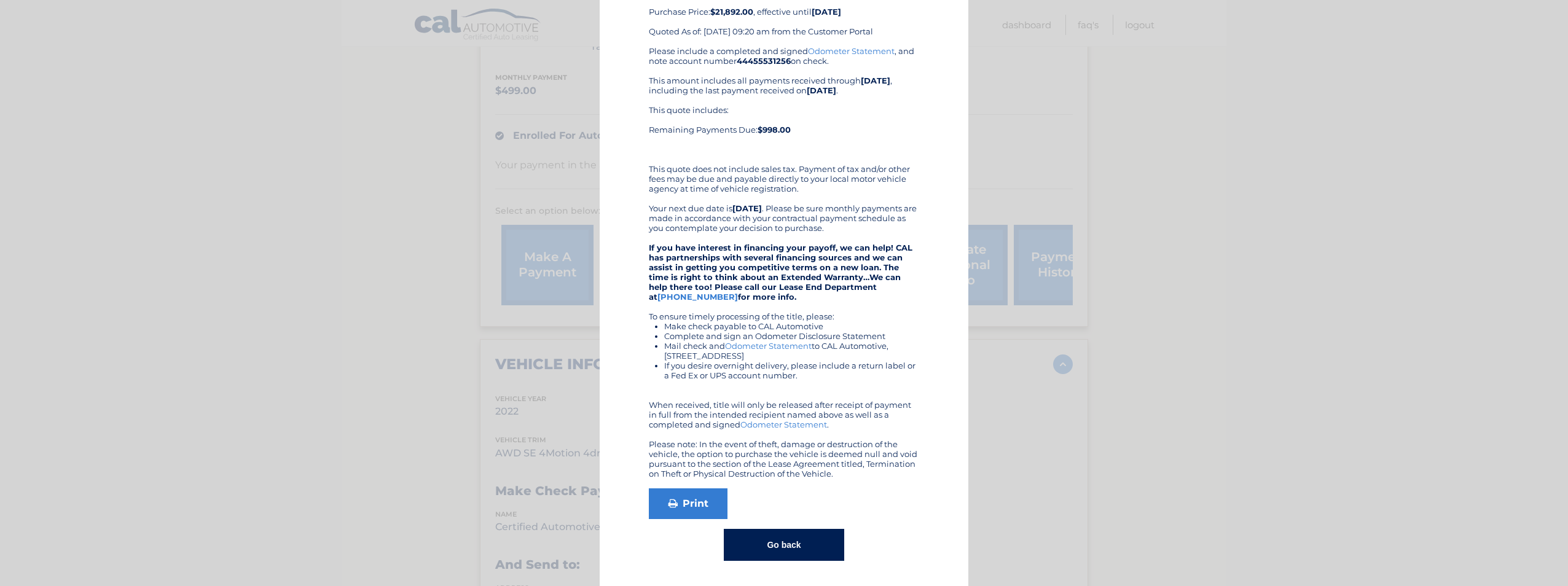
click at [1132, 408] on div "× Choose the Purchaser Go back to menu After sending payment, check back here f…" at bounding box center [783, 259] width 1558 height 655
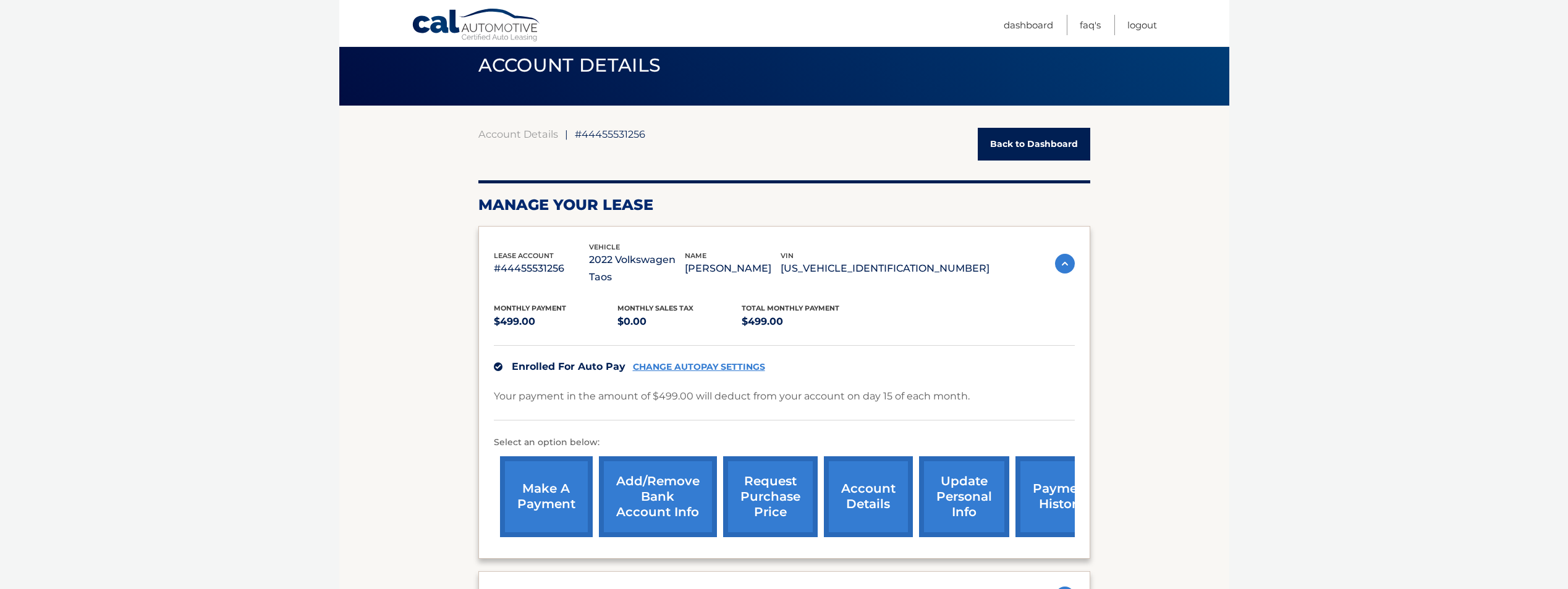
scroll to position [34, 0]
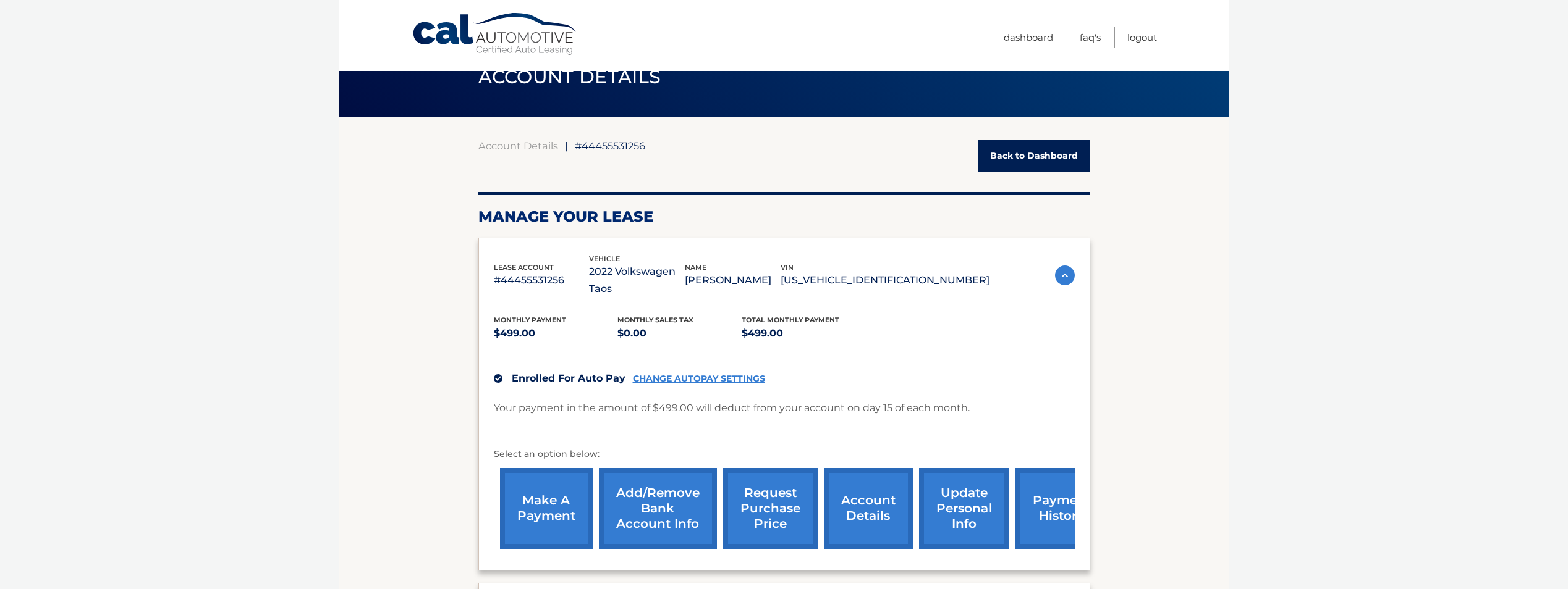
click at [952, 500] on link "update personal info" at bounding box center [964, 508] width 90 height 81
click at [1059, 488] on link "payment history" at bounding box center [1061, 508] width 93 height 81
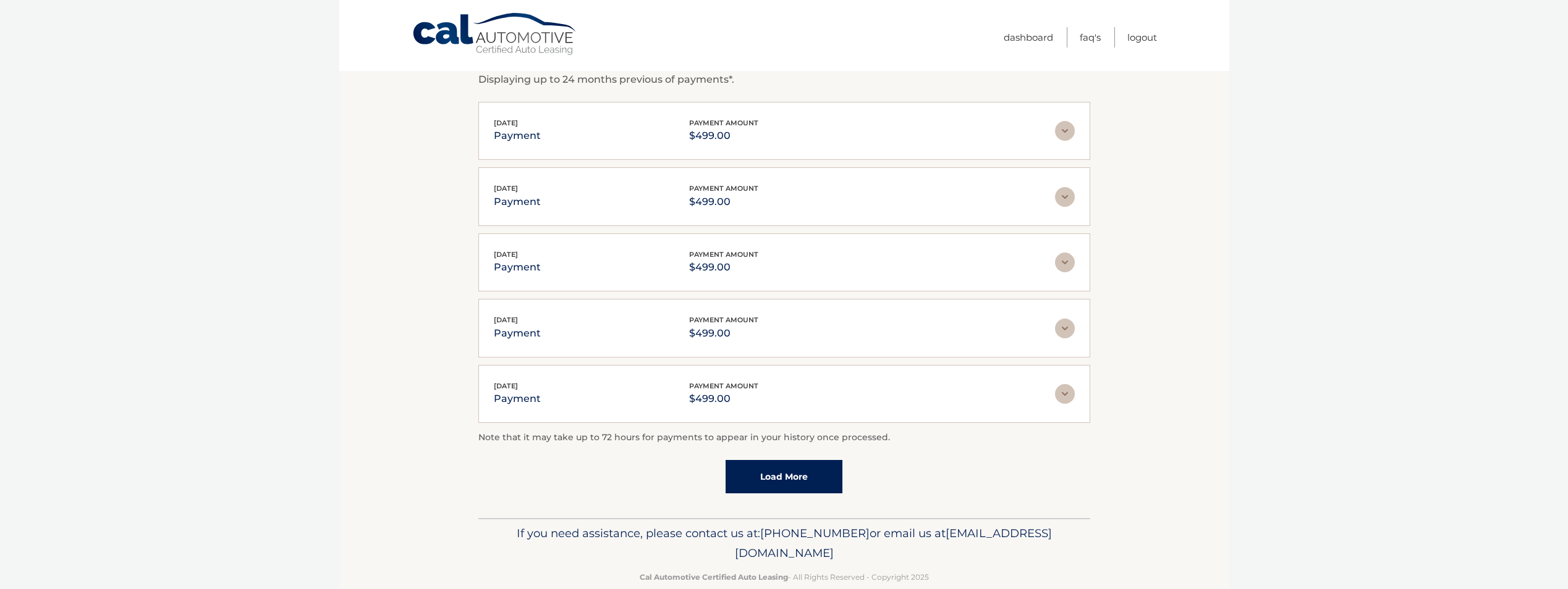
scroll to position [223, 0]
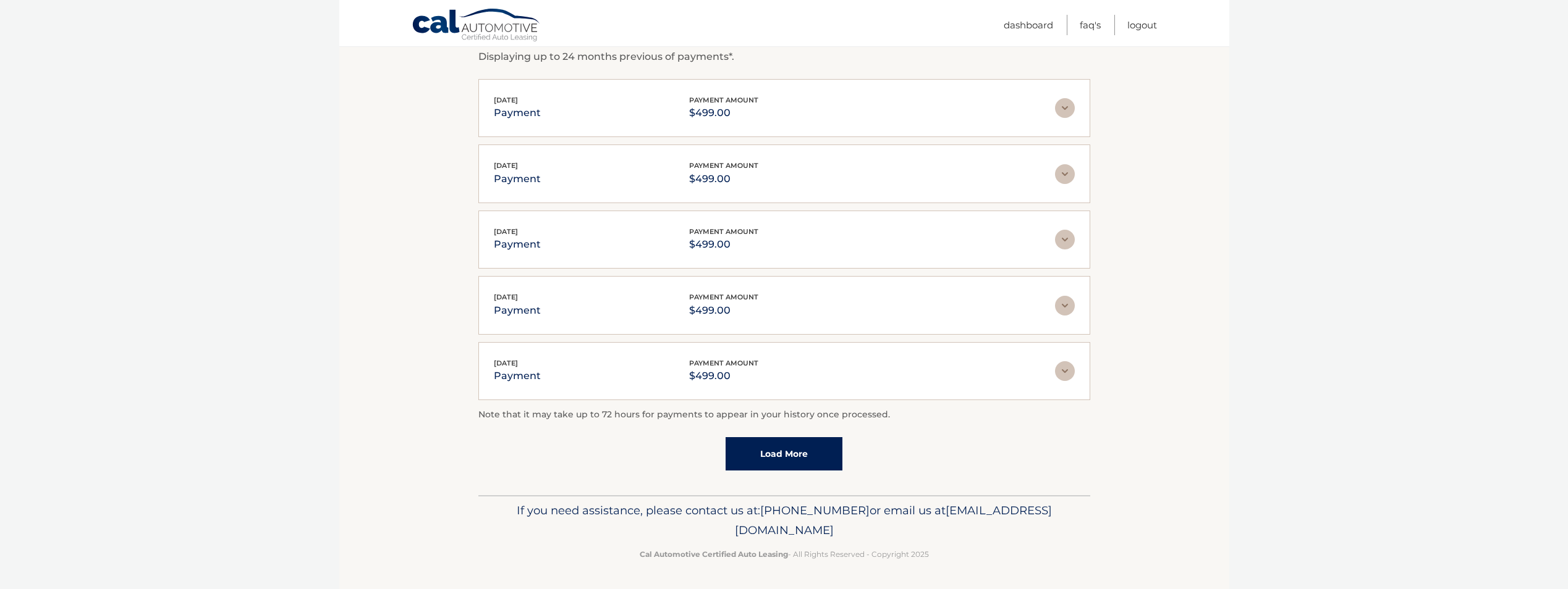
click at [279, 293] on body "Cal Automotive Menu Dashboard FAQ's Logout |" at bounding box center [784, 71] width 1568 height 589
